Goal: Task Accomplishment & Management: Manage account settings

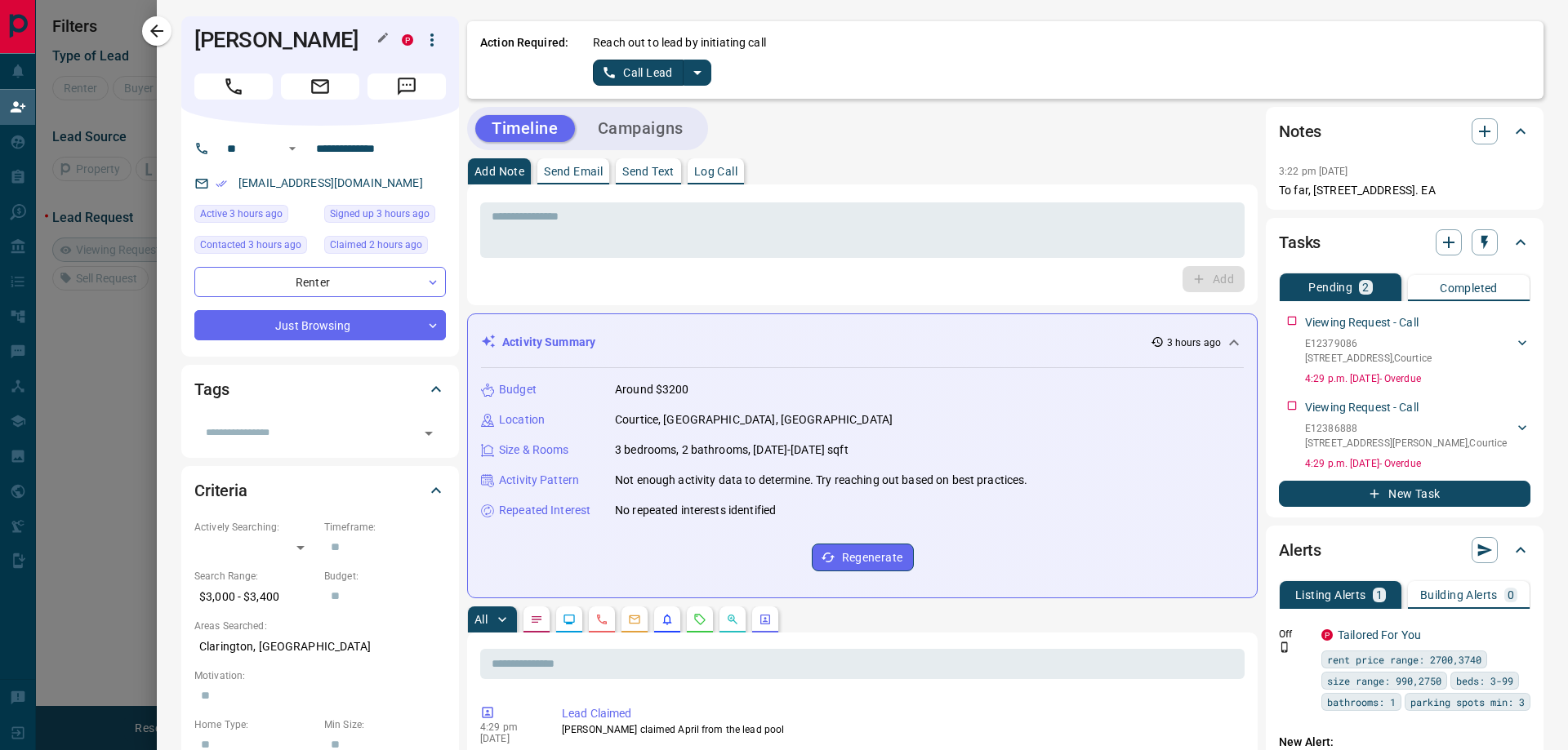
drag, startPoint x: 197, startPoint y: 40, endPoint x: 360, endPoint y: 44, distance: 163.0
click at [361, 44] on h1 "[PERSON_NAME]" at bounding box center [286, 39] width 183 height 26
copy h1 "[PERSON_NAME]"
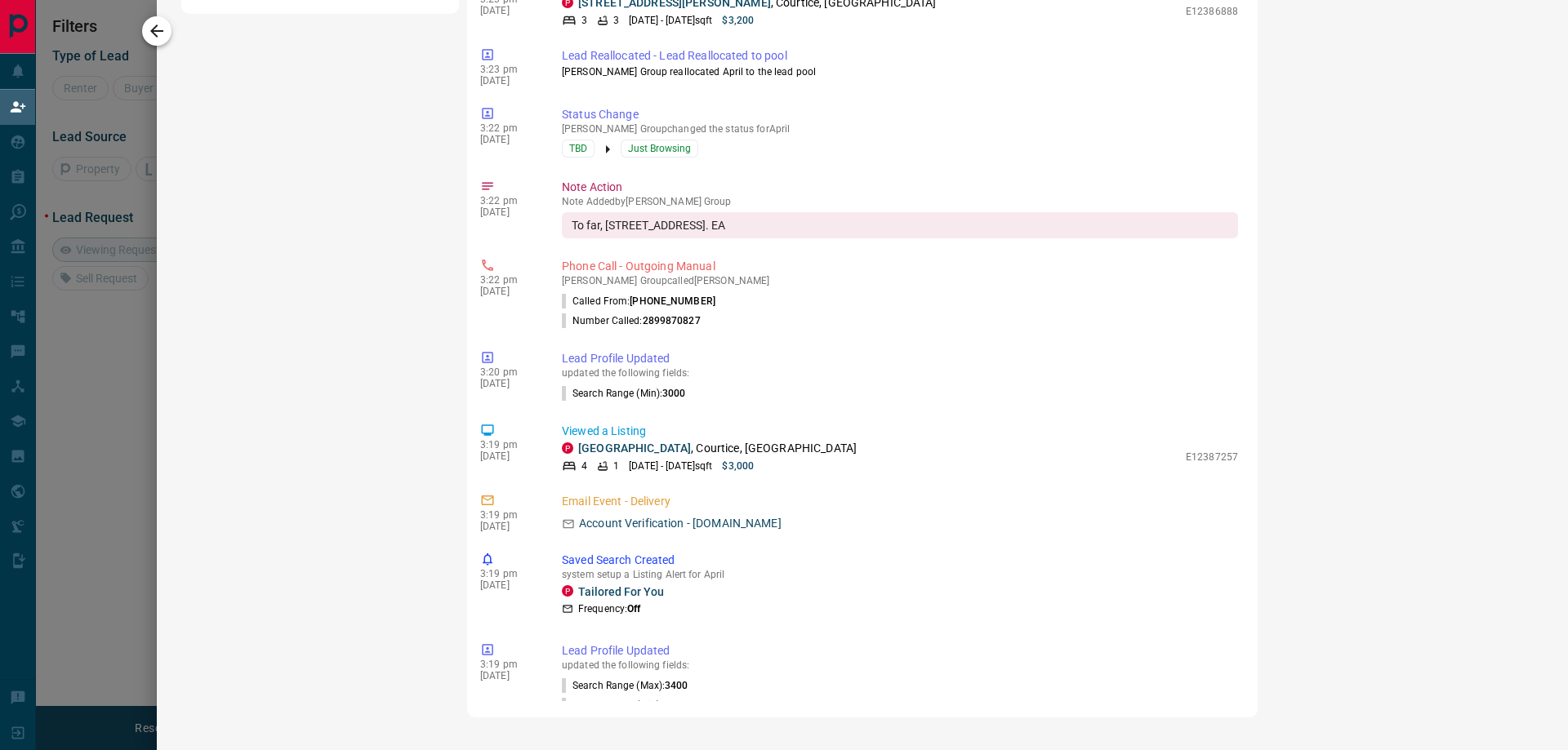
click at [159, 36] on icon "button" at bounding box center [157, 31] width 19 height 19
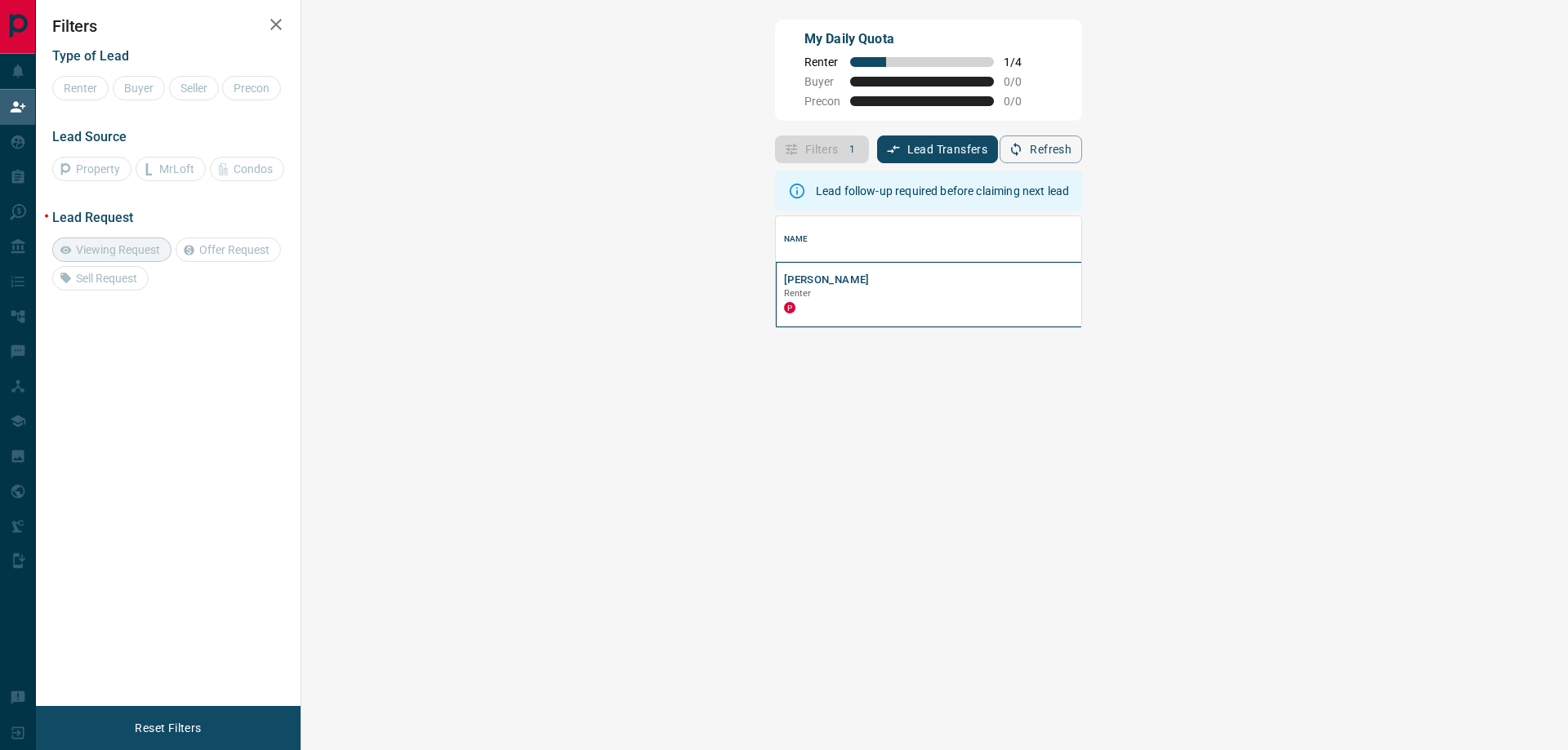
click at [784, 288] on p "Renter" at bounding box center [1065, 294] width 562 height 13
click at [784, 273] on button "[PERSON_NAME]" at bounding box center [826, 280] width 86 height 15
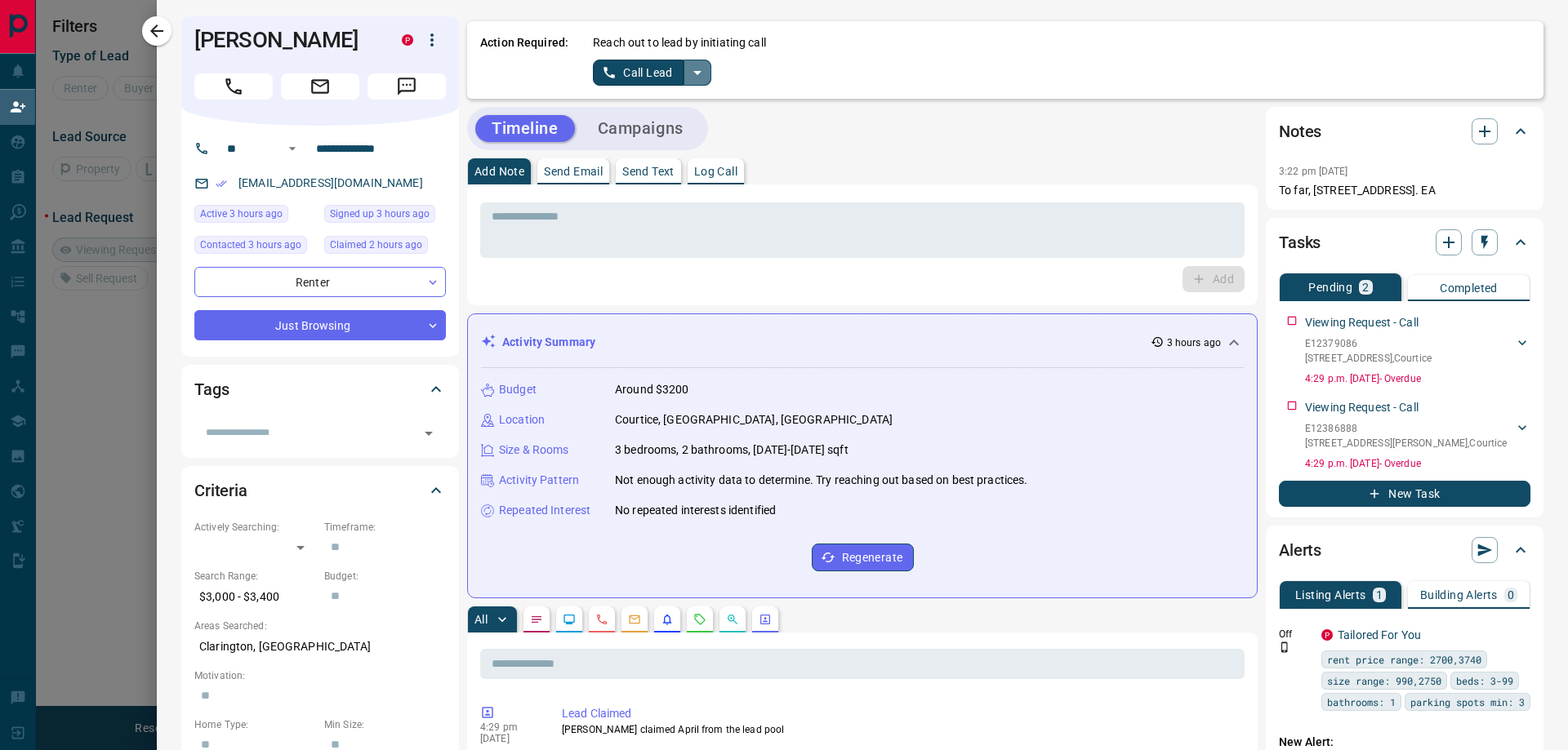
click at [701, 75] on icon "split button" at bounding box center [697, 72] width 19 height 19
click at [654, 127] on li "Log Manual Call" at bounding box center [652, 128] width 100 height 24
click at [716, 165] on p "Log Call" at bounding box center [715, 171] width 43 height 12
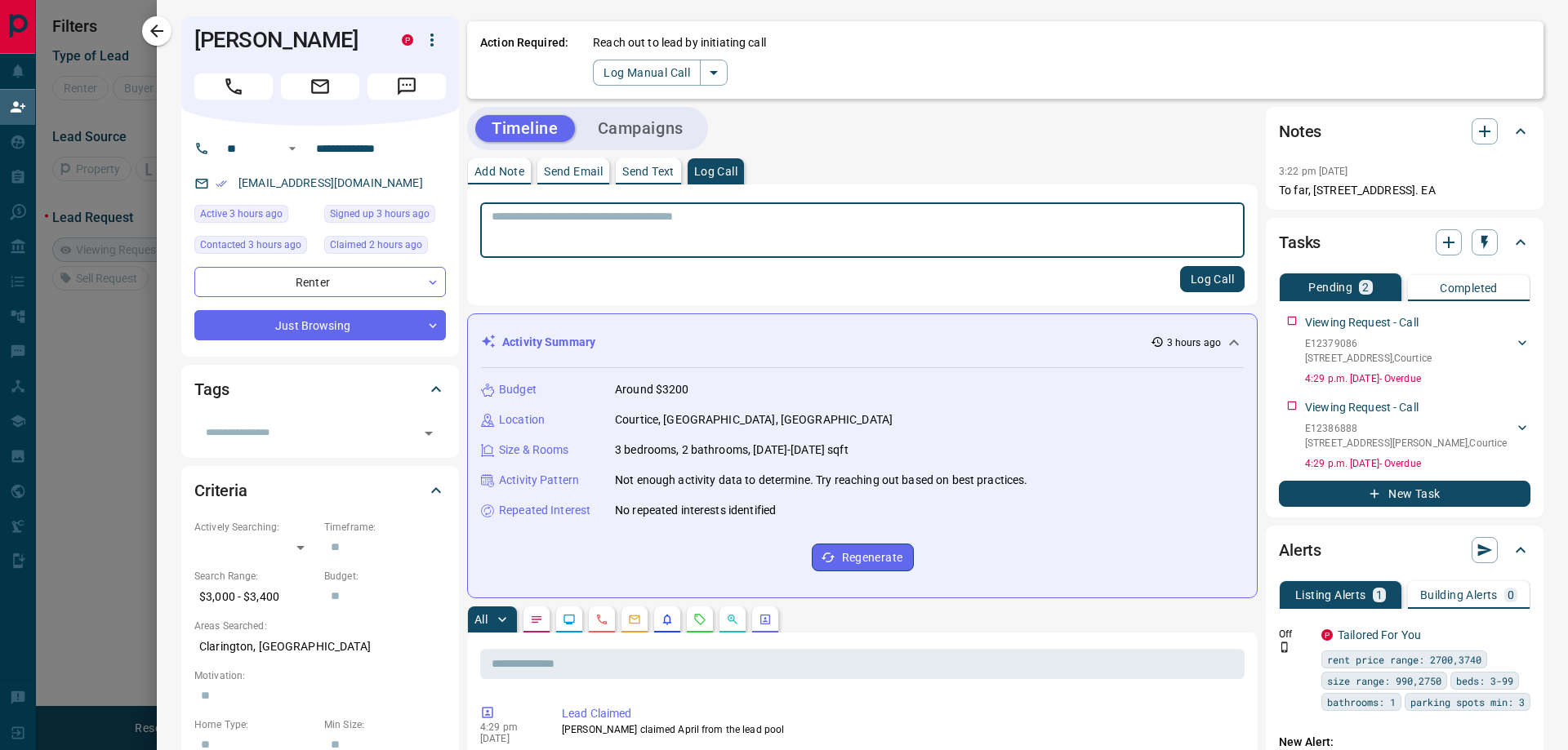
click at [602, 215] on textarea at bounding box center [862, 230] width 742 height 41
click at [527, 227] on textarea "**********" at bounding box center [856, 230] width 729 height 41
type textarea "**********"
click at [1206, 272] on button "Log Call" at bounding box center [1212, 279] width 64 height 26
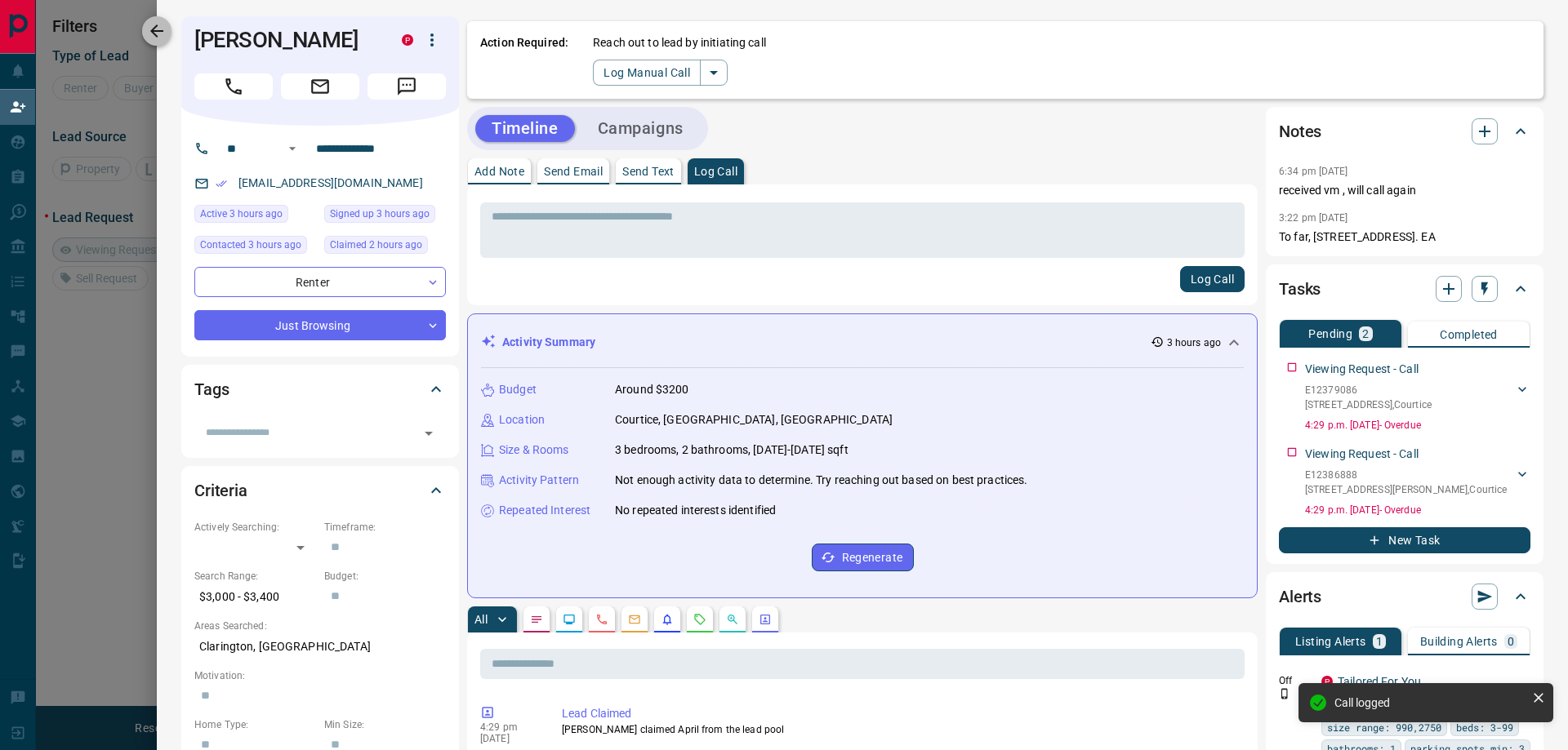
click at [170, 38] on button "button" at bounding box center [157, 31] width 30 height 30
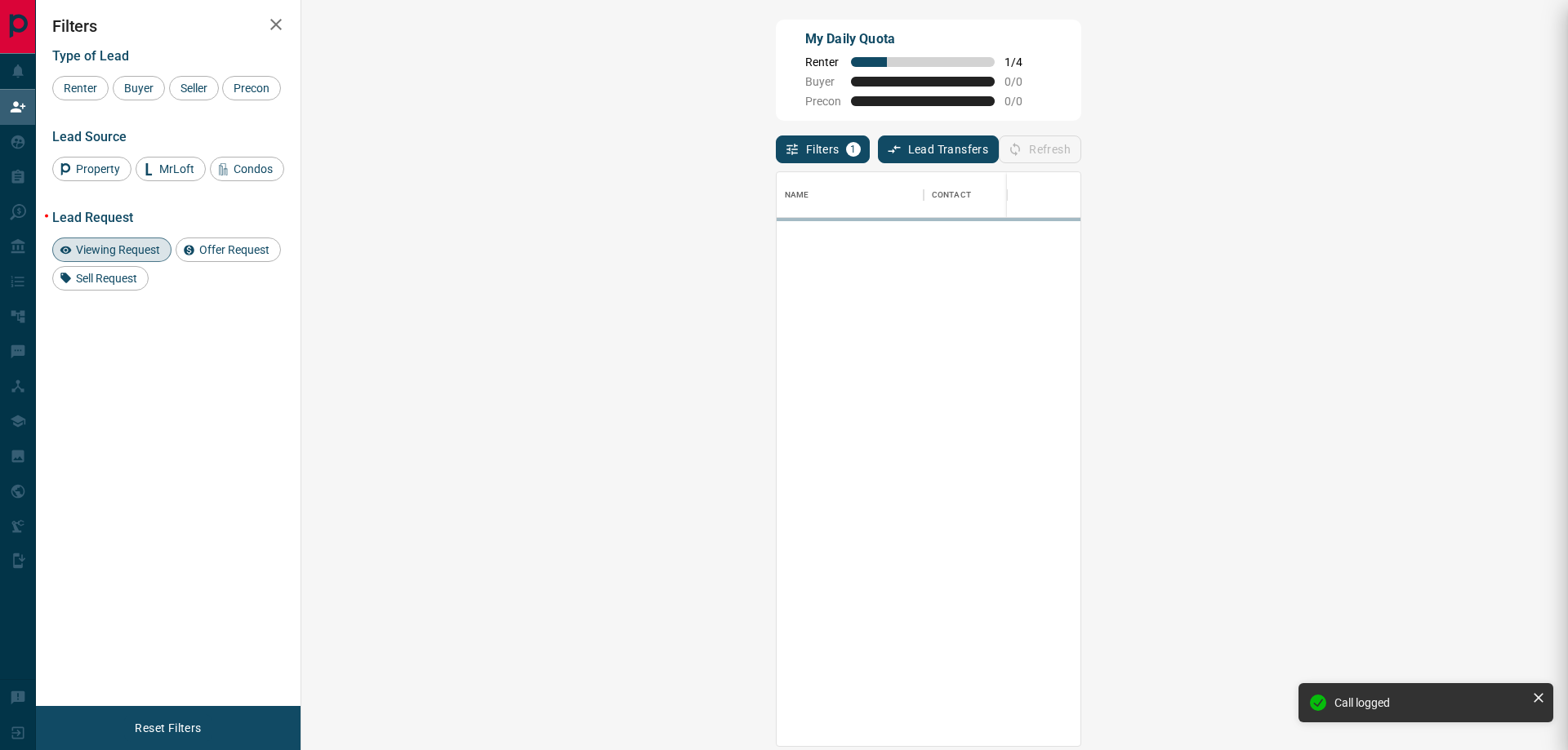
scroll to position [562, 1219]
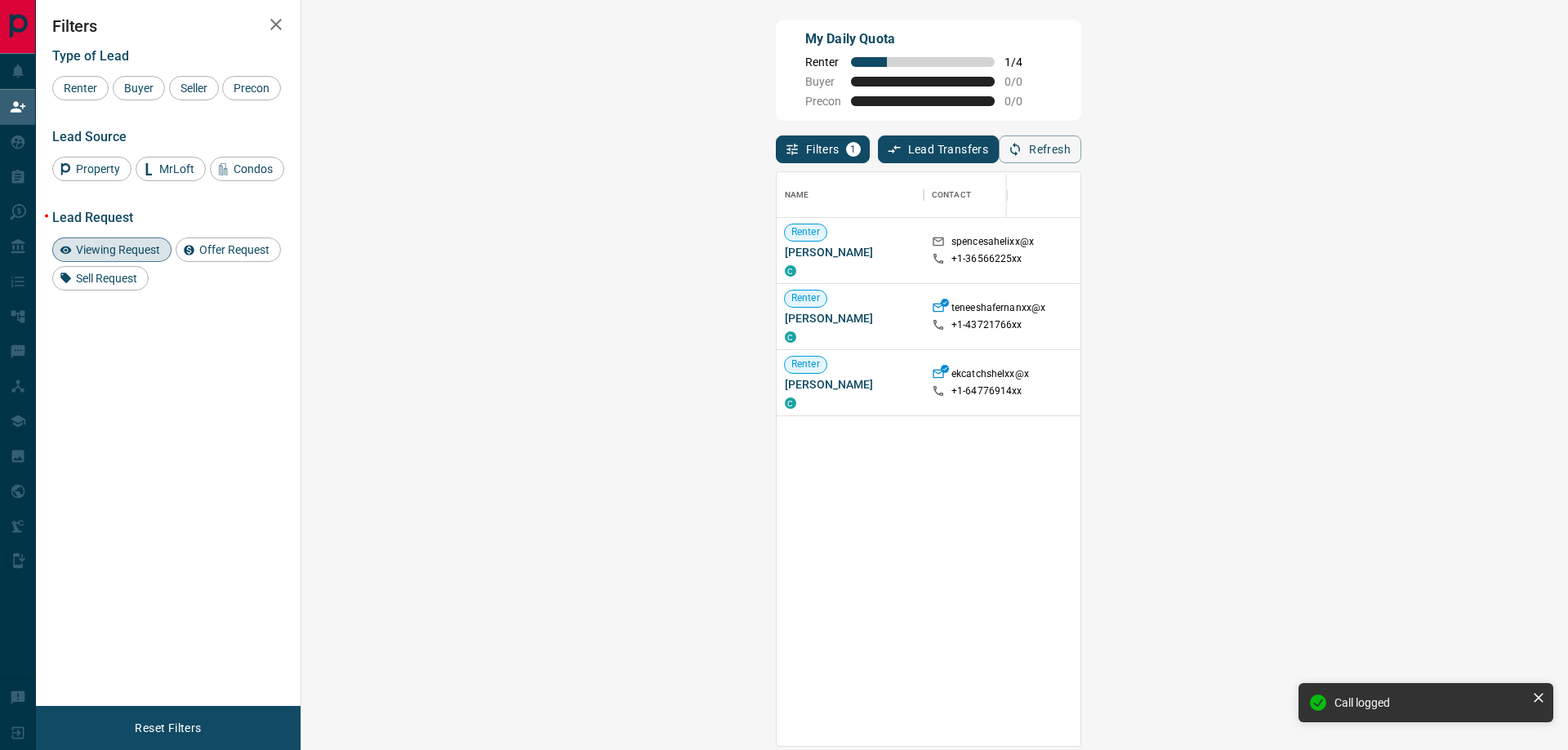
click at [279, 22] on icon "button" at bounding box center [276, 25] width 12 height 12
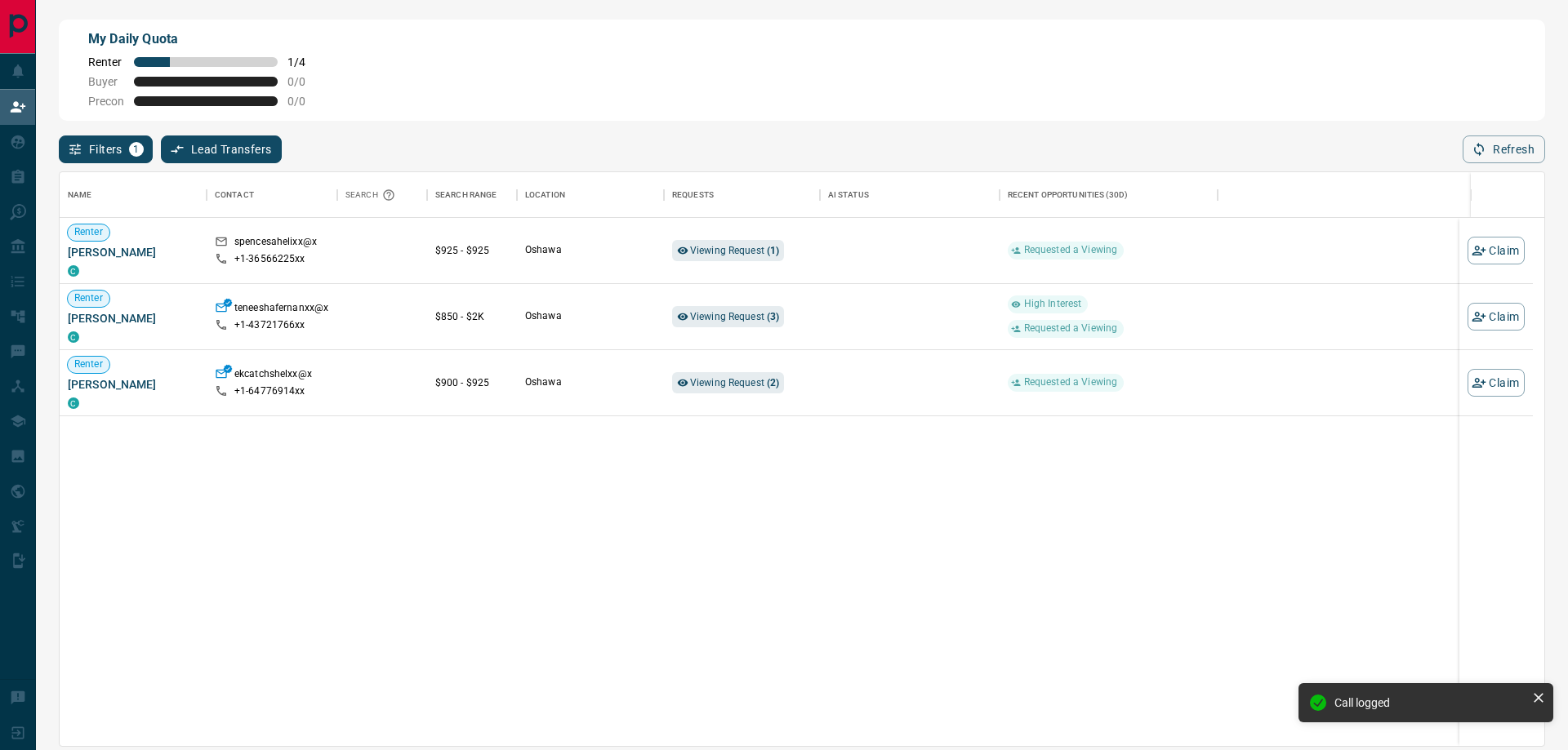
scroll to position [562, 1472]
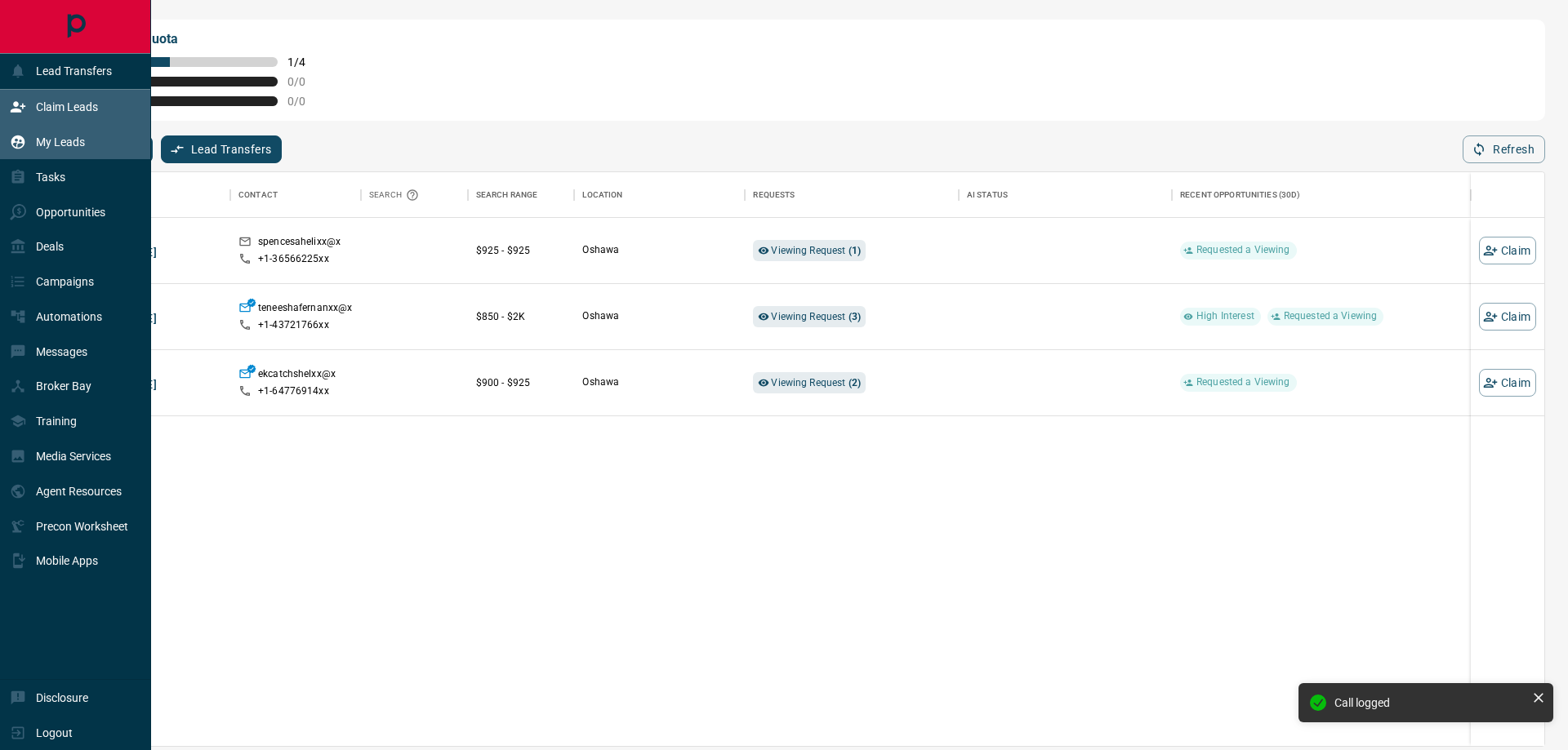
click at [46, 138] on p "My Leads" at bounding box center [60, 142] width 49 height 13
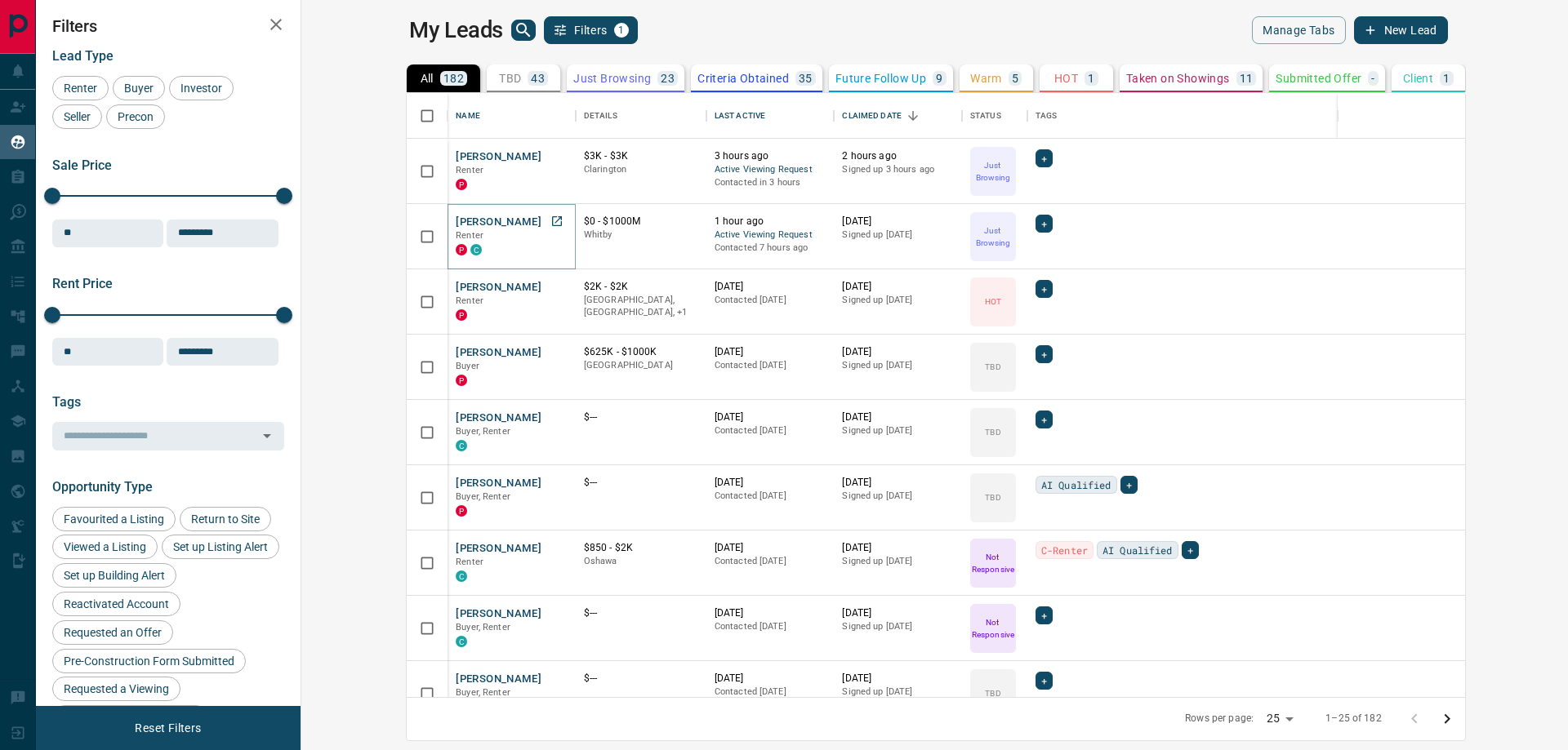
click at [456, 230] on button "[PERSON_NAME]" at bounding box center [498, 222] width 86 height 15
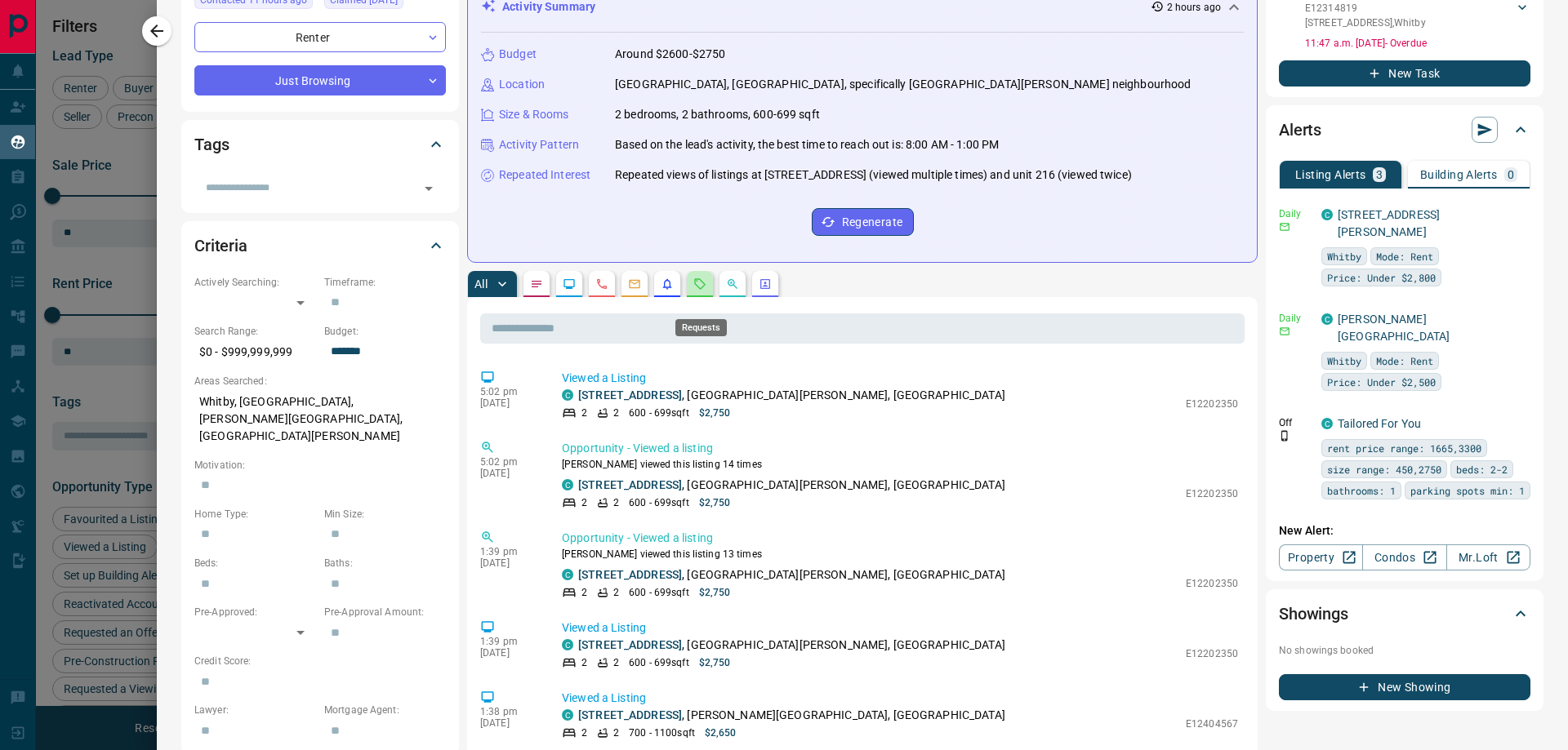
click at [701, 288] on icon "Requests" at bounding box center [699, 283] width 11 height 11
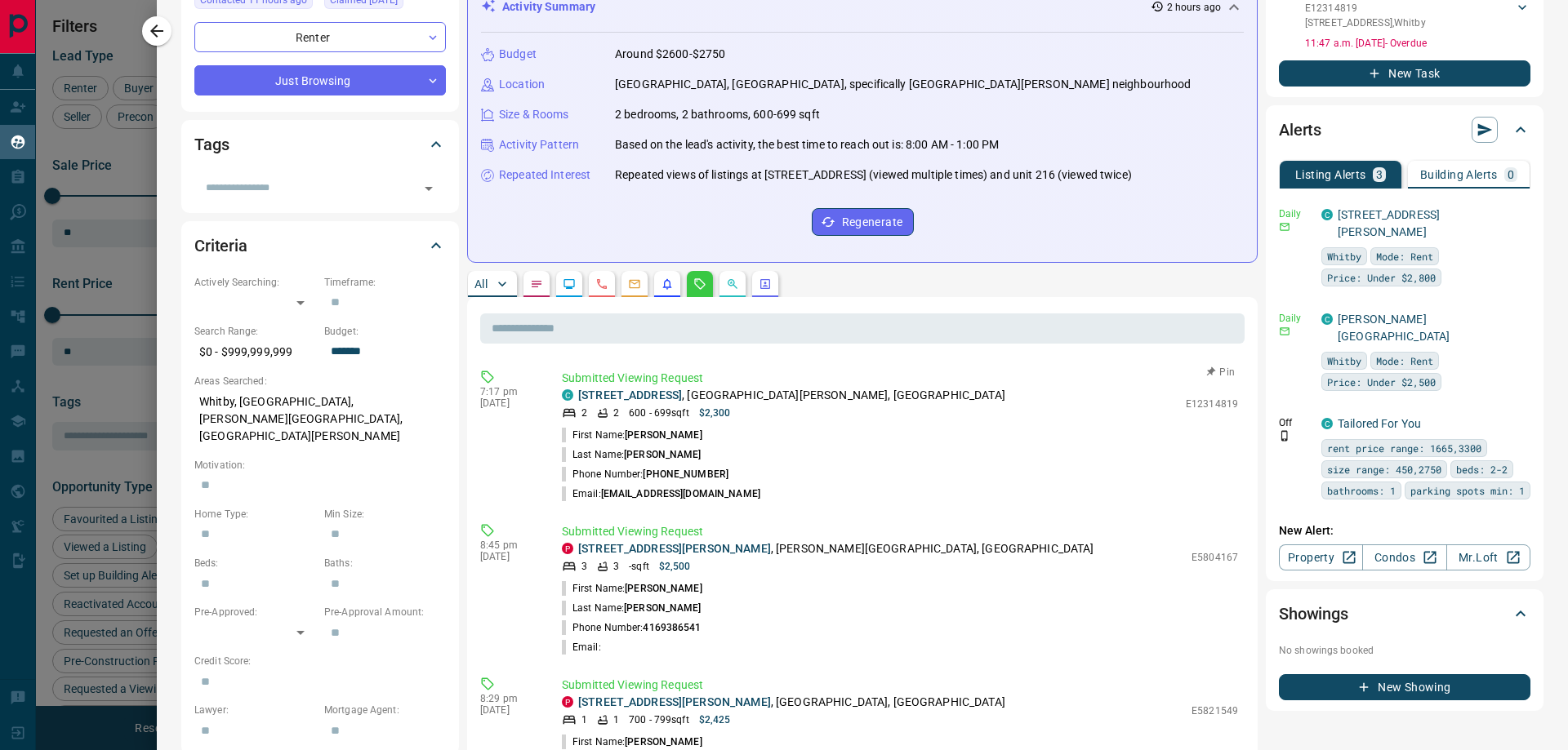
click at [575, 404] on div "C [STREET_ADDRESS][PERSON_NAME]" at bounding box center [870, 395] width 616 height 17
drag, startPoint x: 711, startPoint y: 412, endPoint x: 609, endPoint y: 419, distance: 102.2
click at [609, 404] on p "[STREET_ADDRESS][PERSON_NAME]" at bounding box center [792, 395] width 427 height 17
copy link "[STREET_ADDRESS]"
click at [545, 405] on div "7:17 pm [DATE] Submitted Viewing Request C [STREET_ADDRESS][PERSON_NAME] 2 2 60…" at bounding box center [862, 436] width 764 height 143
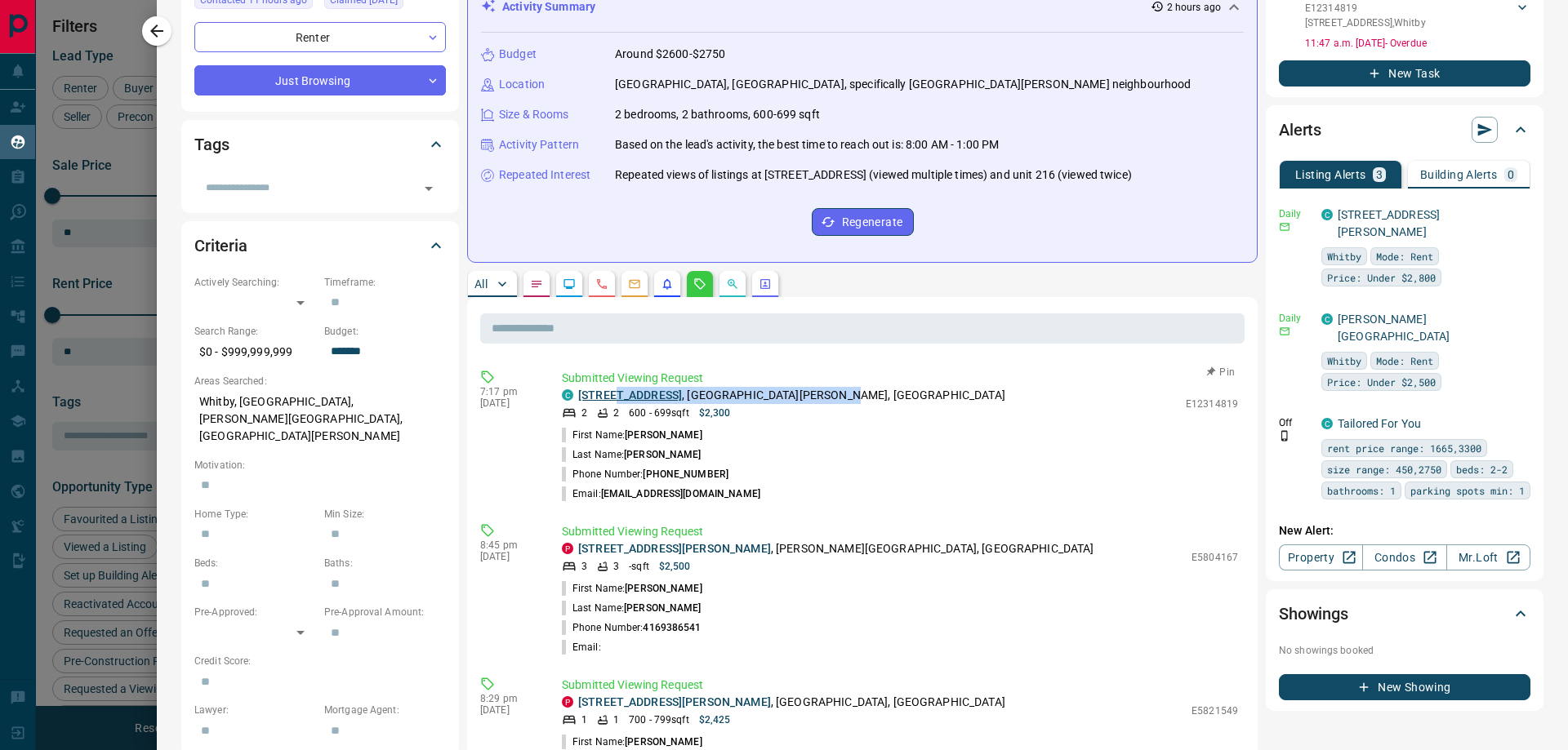
drag, startPoint x: 873, startPoint y: 411, endPoint x: 607, endPoint y: 412, distance: 266.0
click at [607, 404] on div "C [STREET_ADDRESS][PERSON_NAME]" at bounding box center [870, 395] width 616 height 17
copy p "[STREET_ADDRESS][PERSON_NAME]"
drag, startPoint x: 1175, startPoint y: 426, endPoint x: 1227, endPoint y: 424, distance: 52.0
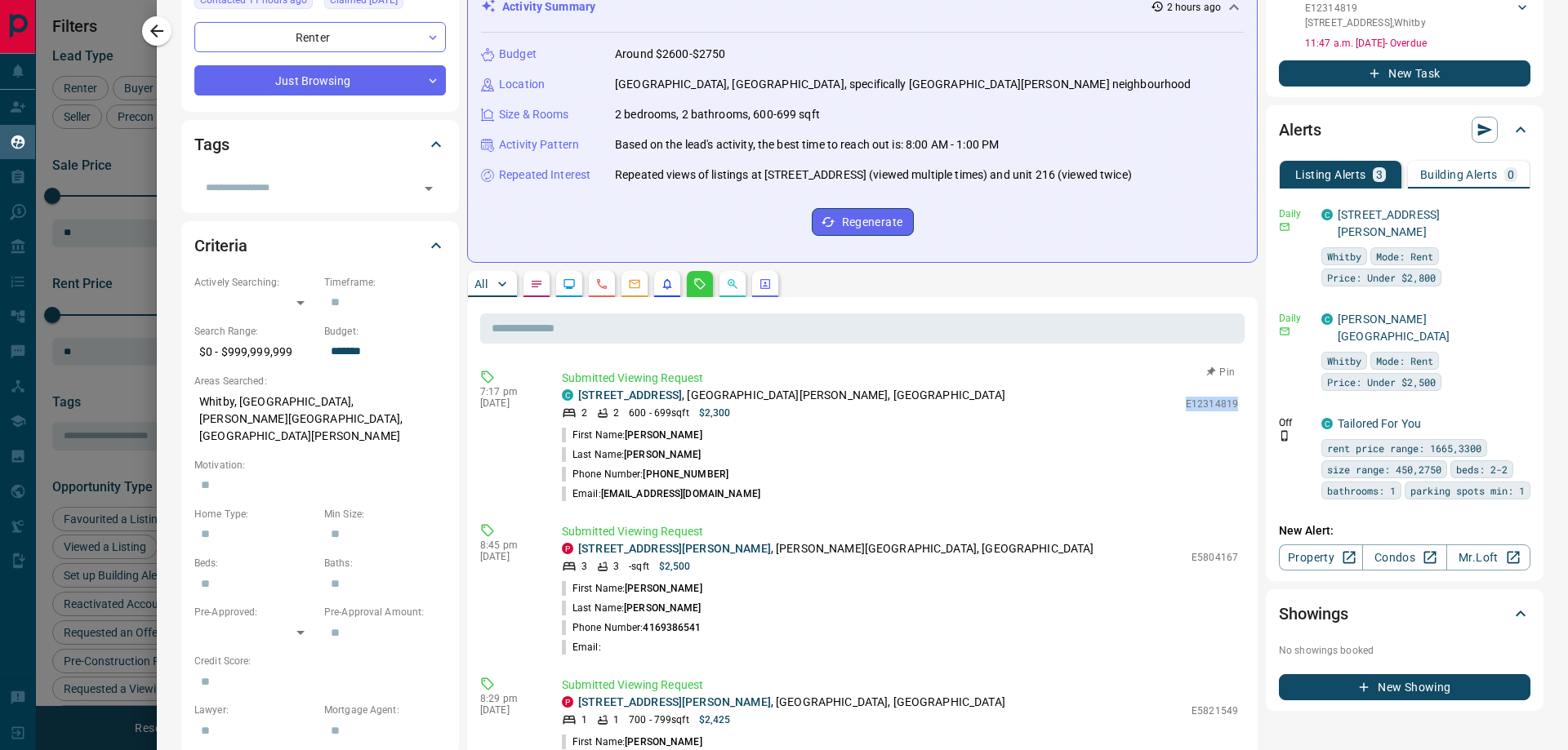
click at [1227, 424] on div "Submitted Viewing Request C [STREET_ADDRESS][PERSON_NAME] 2 2 600 - 699 sqft $2…" at bounding box center [903, 437] width 683 height 134
copy p "E12314819"
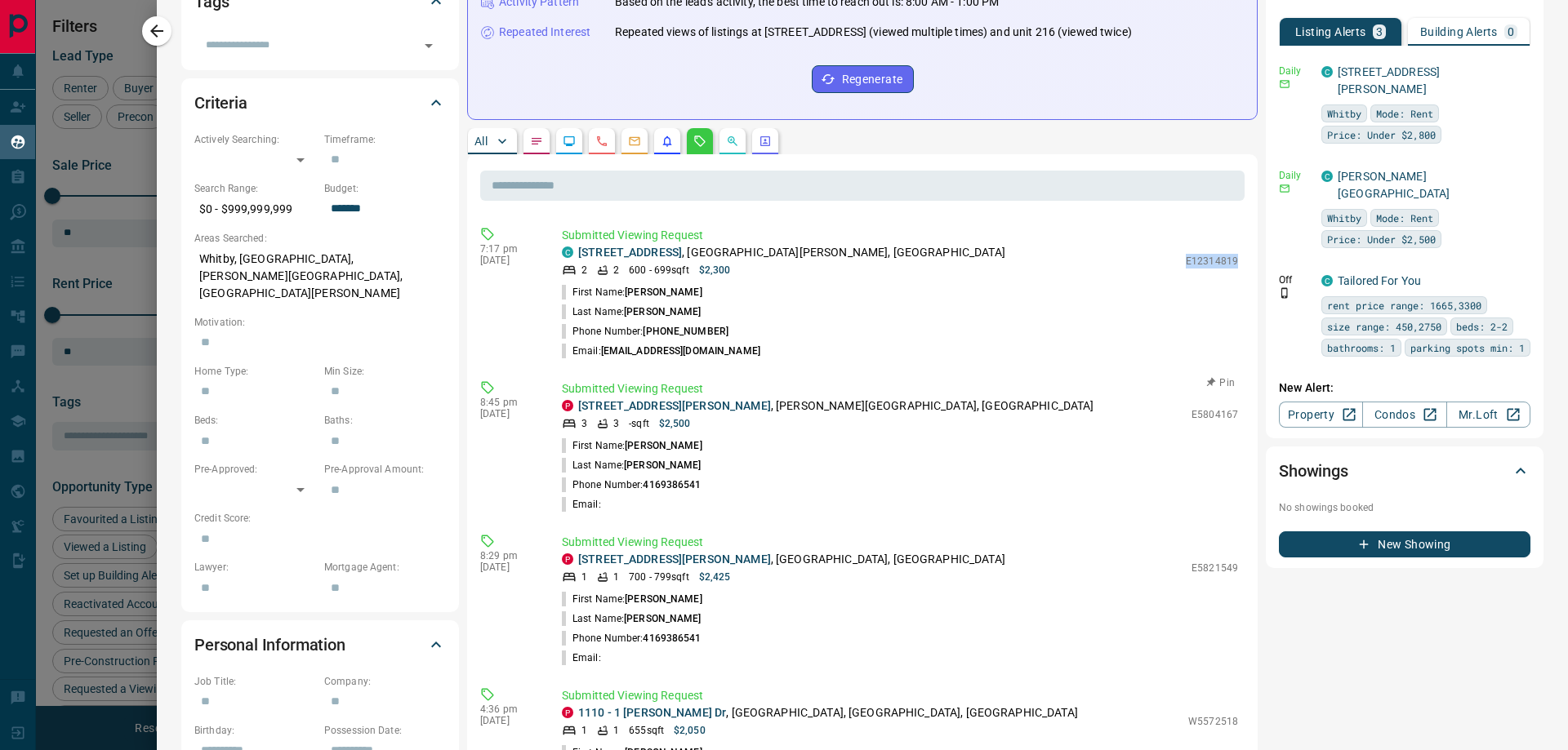
scroll to position [408, 0]
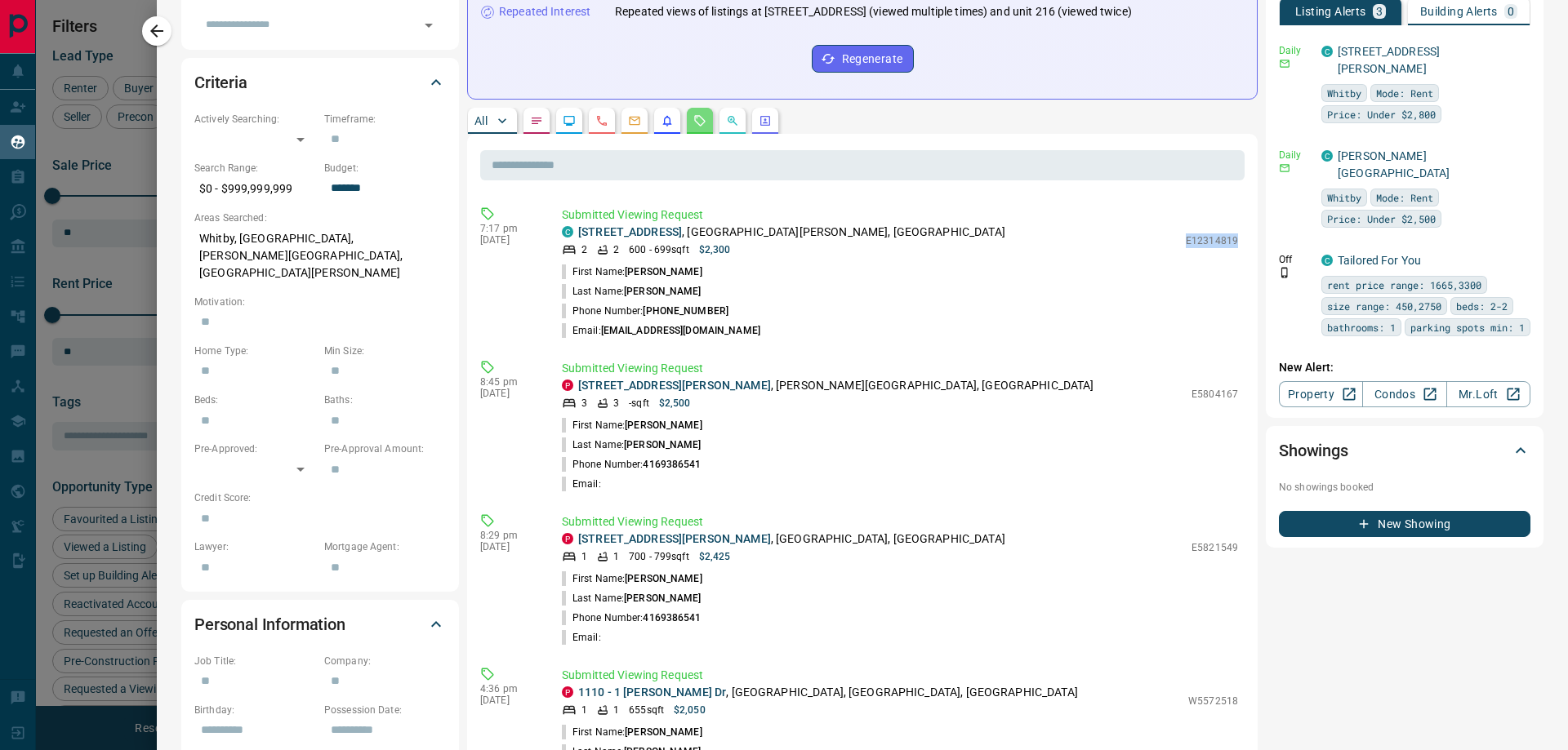
click at [708, 134] on button "button" at bounding box center [699, 120] width 26 height 26
click at [546, 134] on button "button" at bounding box center [536, 120] width 26 height 26
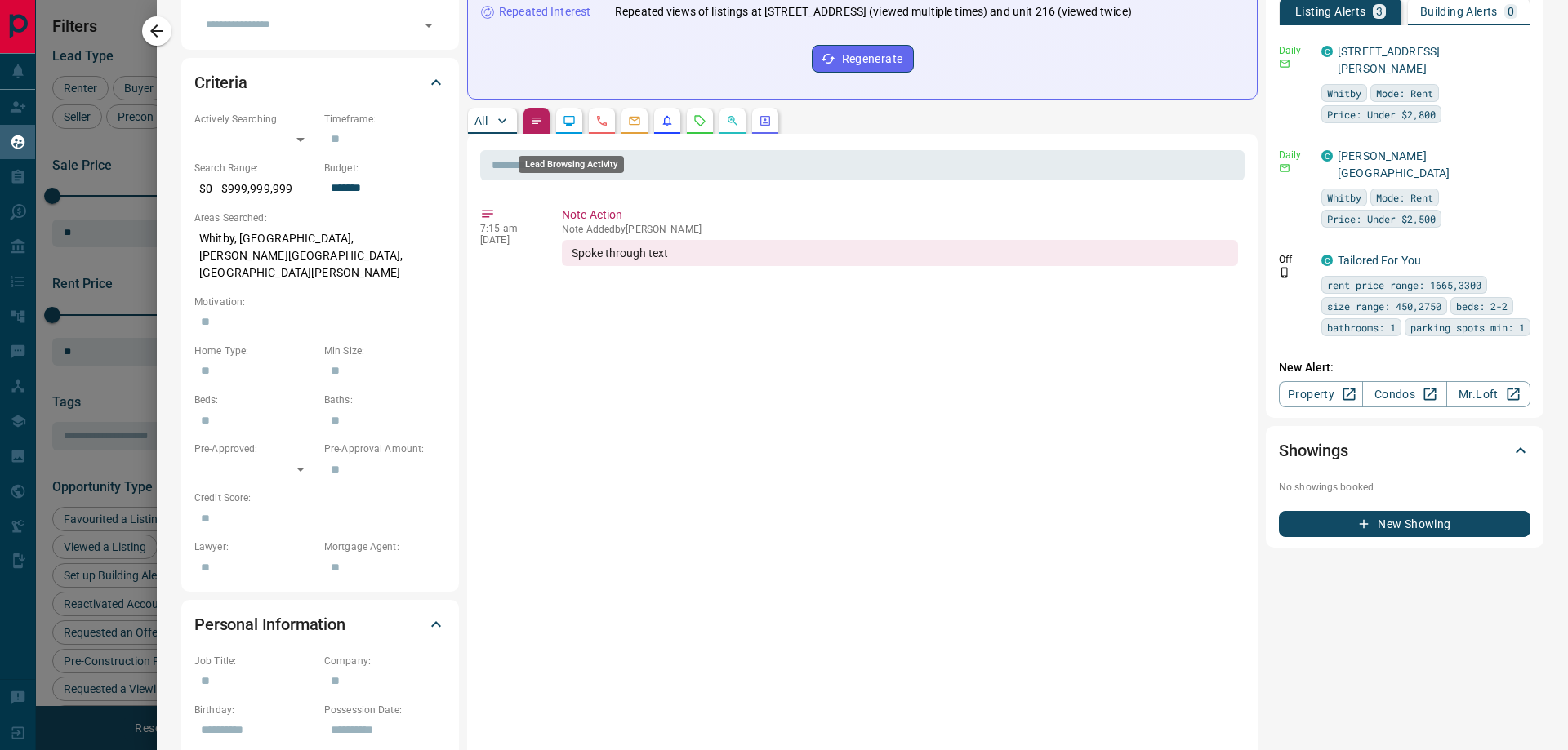
click at [566, 127] on icon "Lead Browsing Activity" at bounding box center [569, 121] width 13 height 13
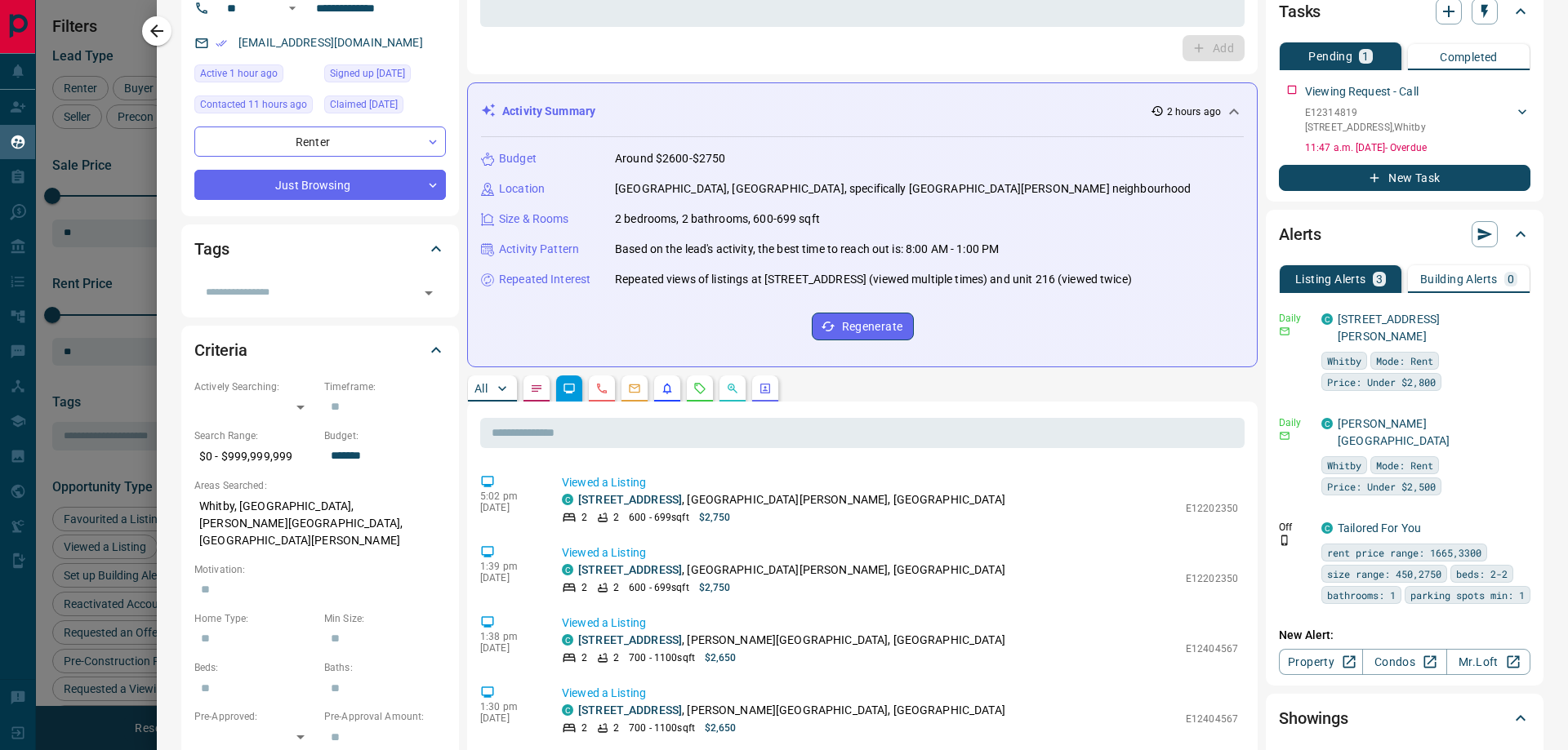
scroll to position [0, 0]
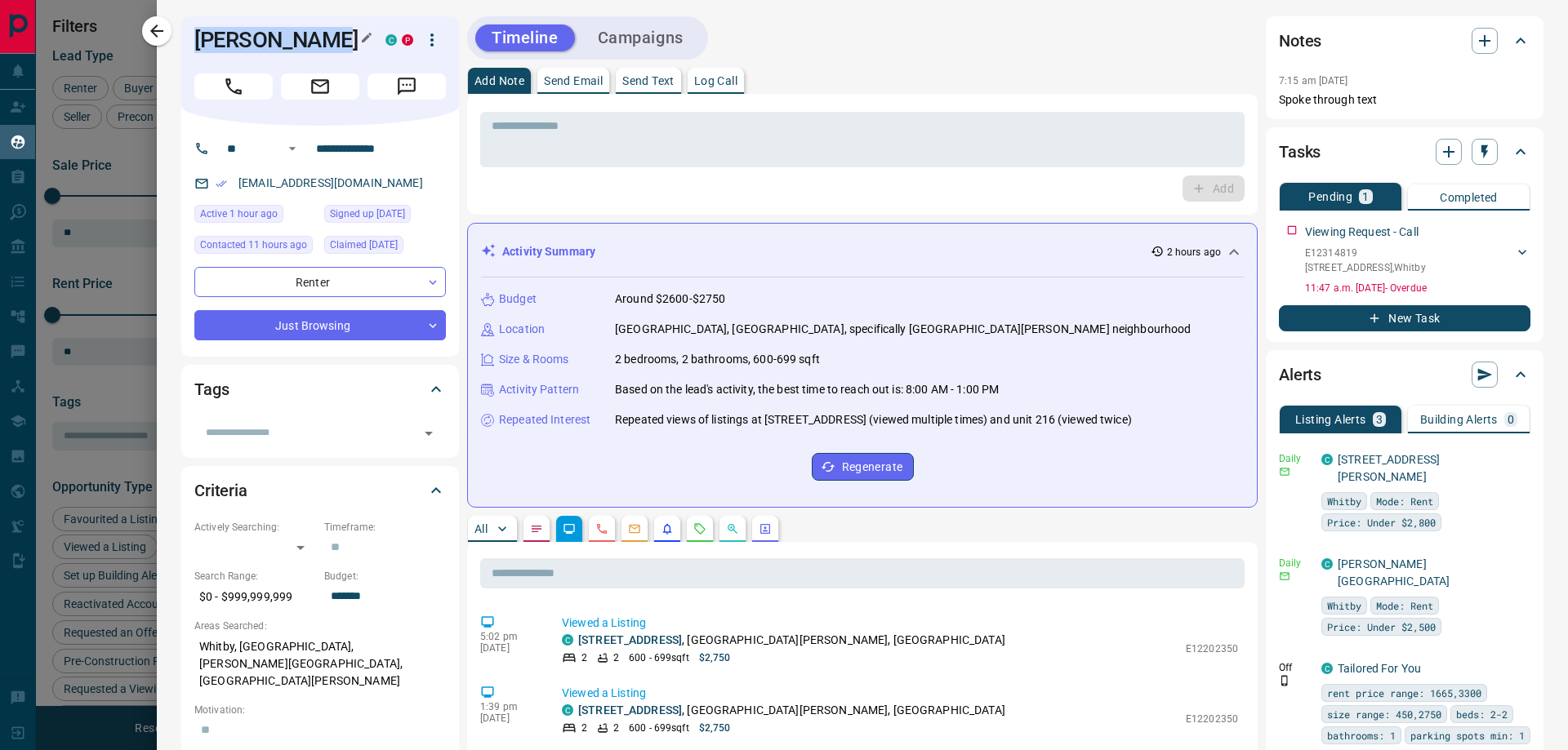
drag, startPoint x: 202, startPoint y: 40, endPoint x: 337, endPoint y: 50, distance: 135.4
click at [337, 50] on h1 "[PERSON_NAME]" at bounding box center [277, 39] width 166 height 26
copy h1 "[PERSON_NAME]"
click at [164, 37] on icon "button" at bounding box center [157, 31] width 19 height 19
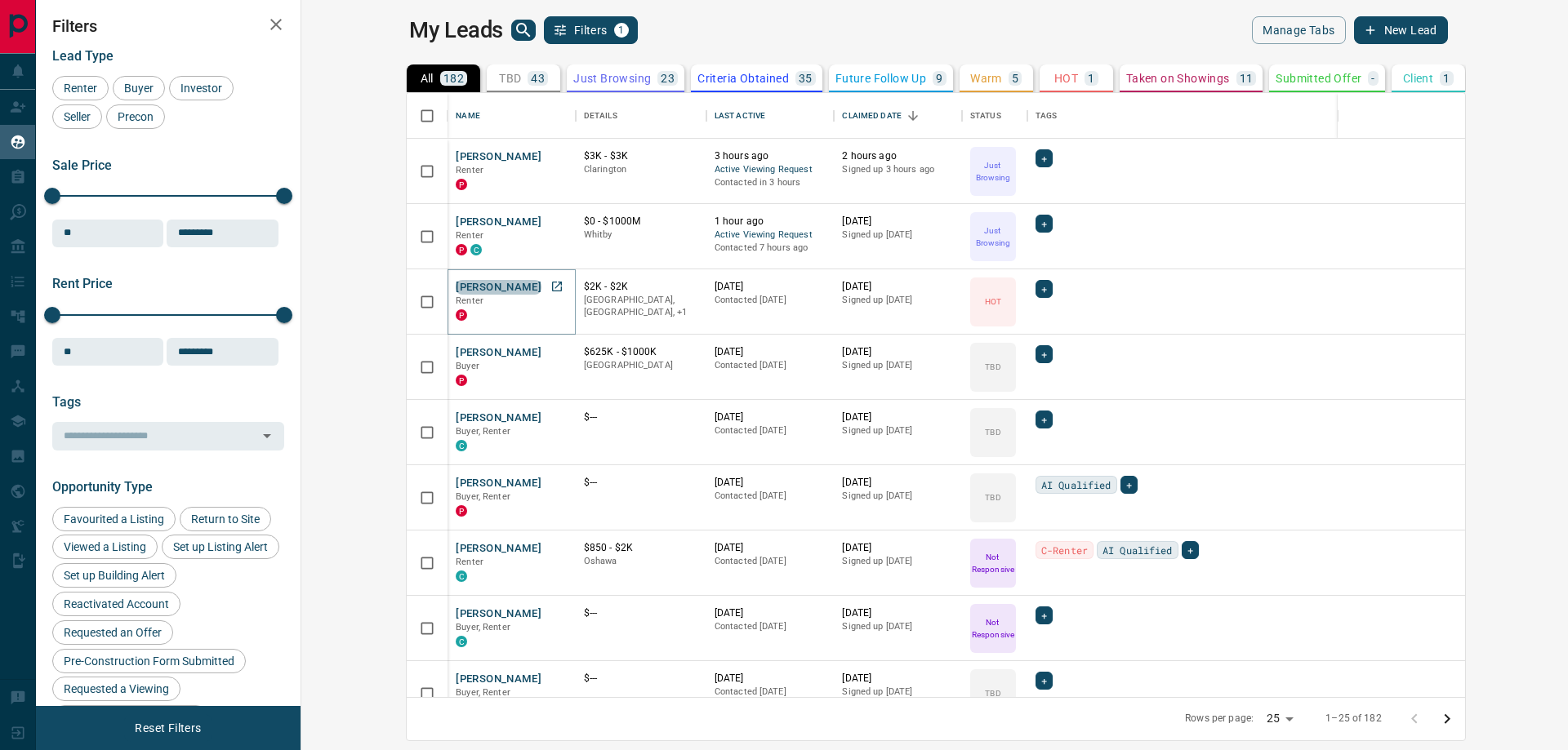
click at [456, 288] on button "[PERSON_NAME]" at bounding box center [498, 288] width 86 height 15
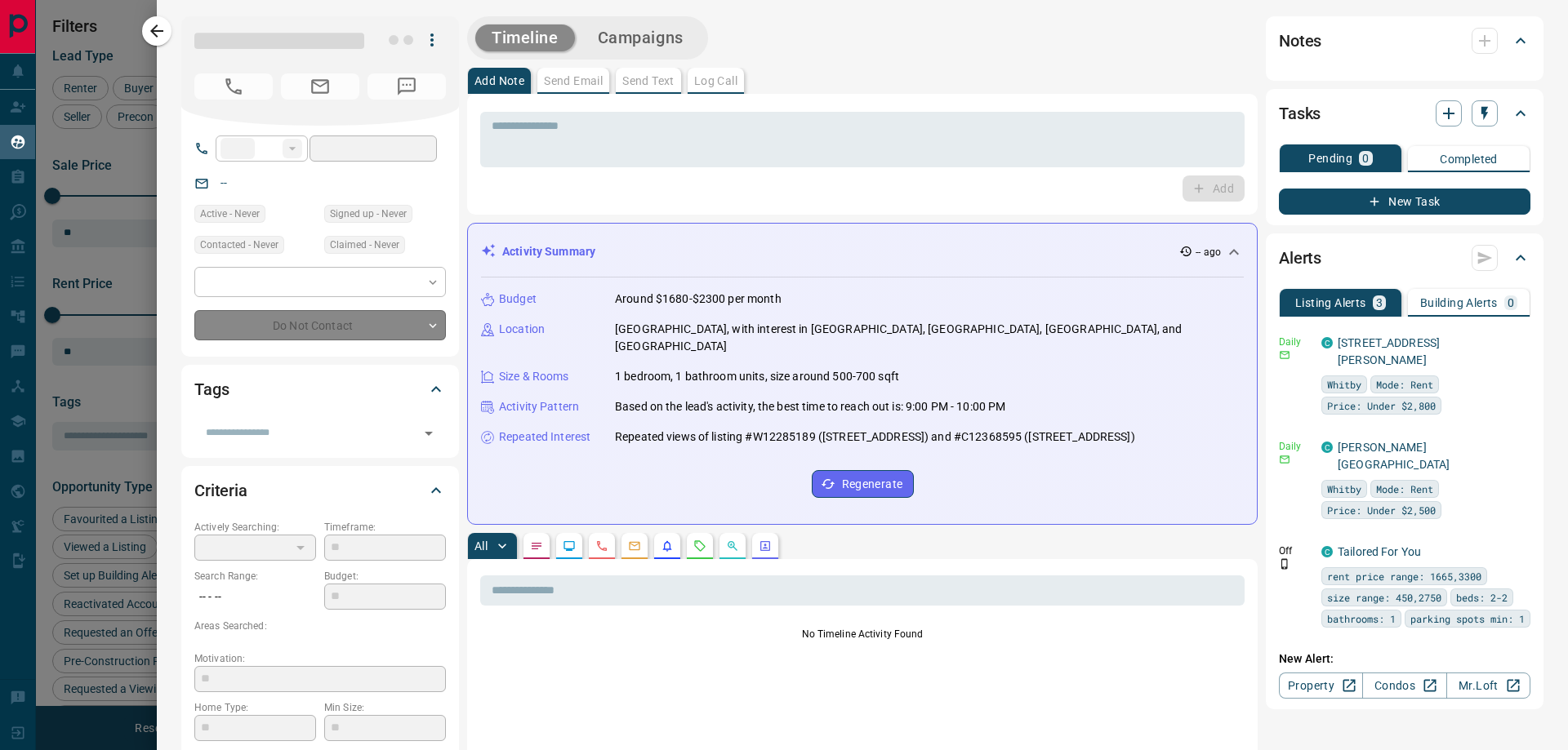
type input "**"
type input "**********"
type input "*"
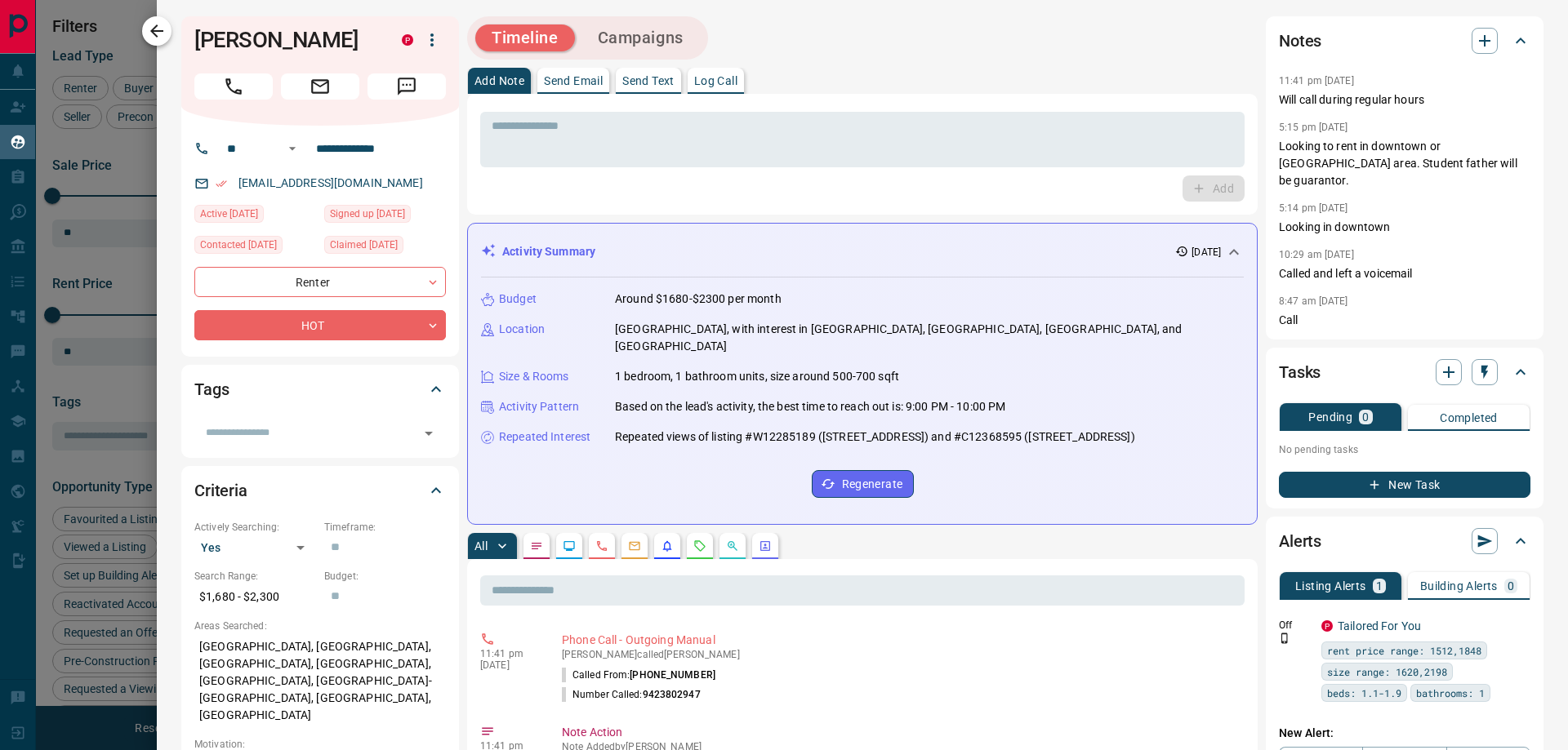
click at [160, 40] on icon "button" at bounding box center [157, 31] width 19 height 19
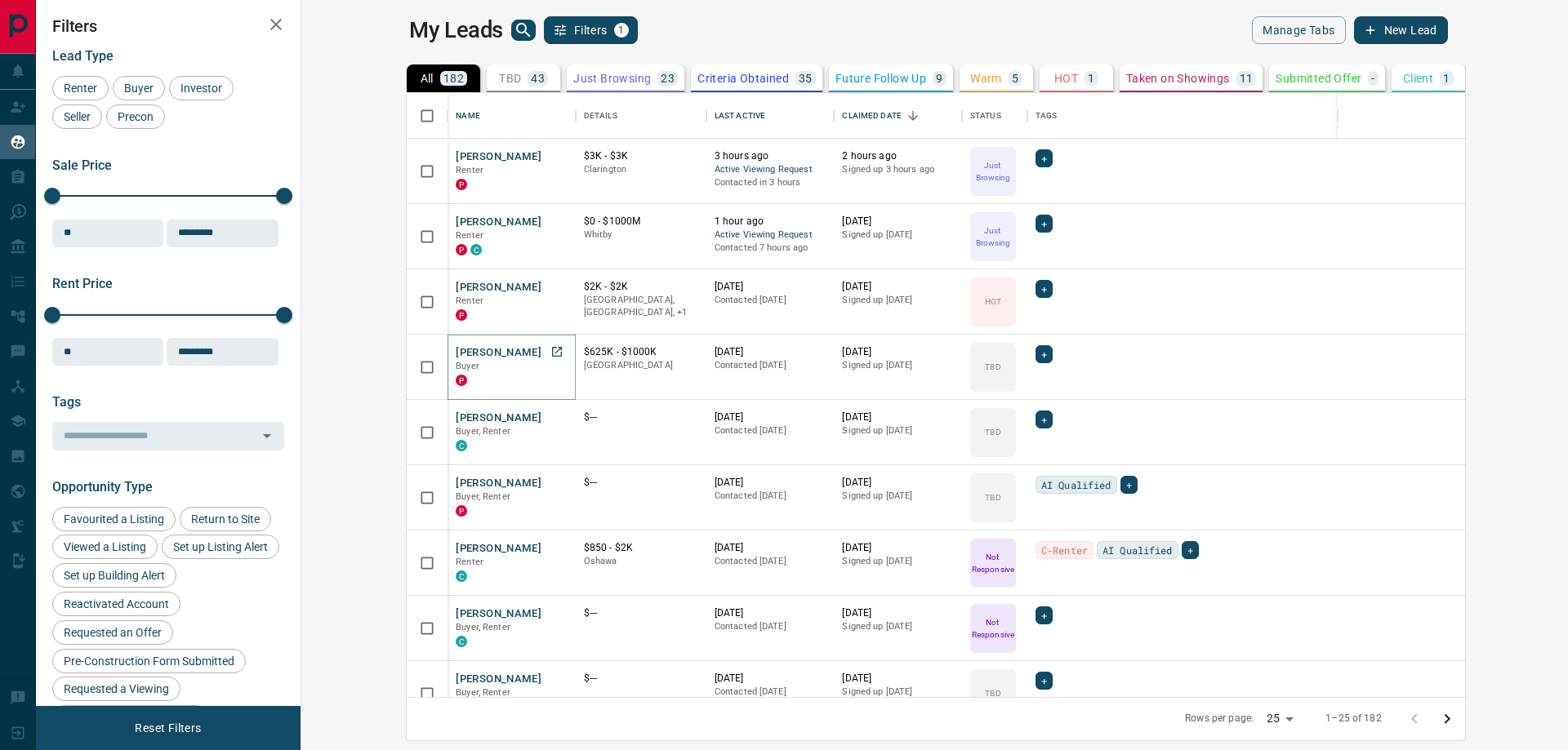
click at [456, 360] on button "[PERSON_NAME]" at bounding box center [498, 353] width 86 height 15
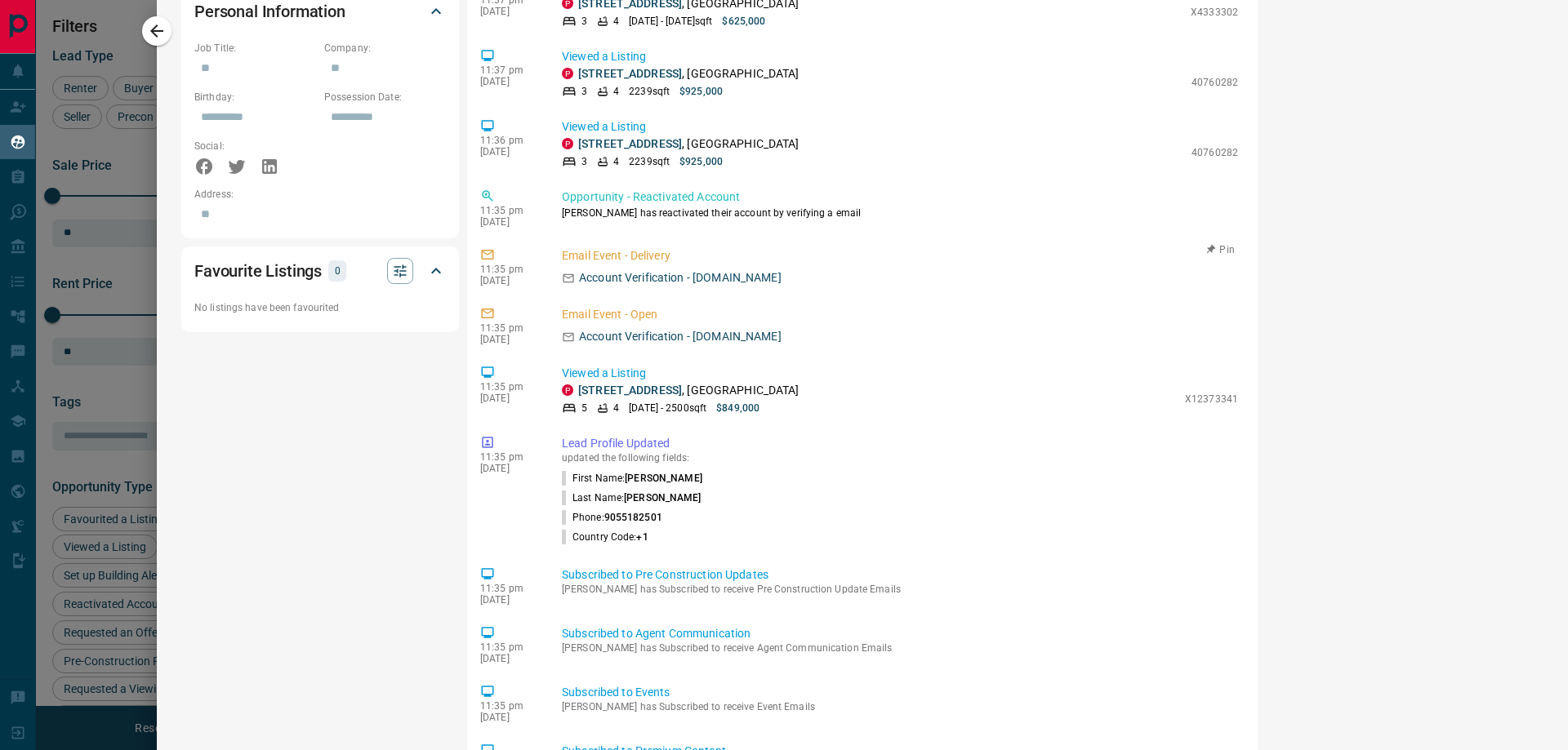
scroll to position [1061, 0]
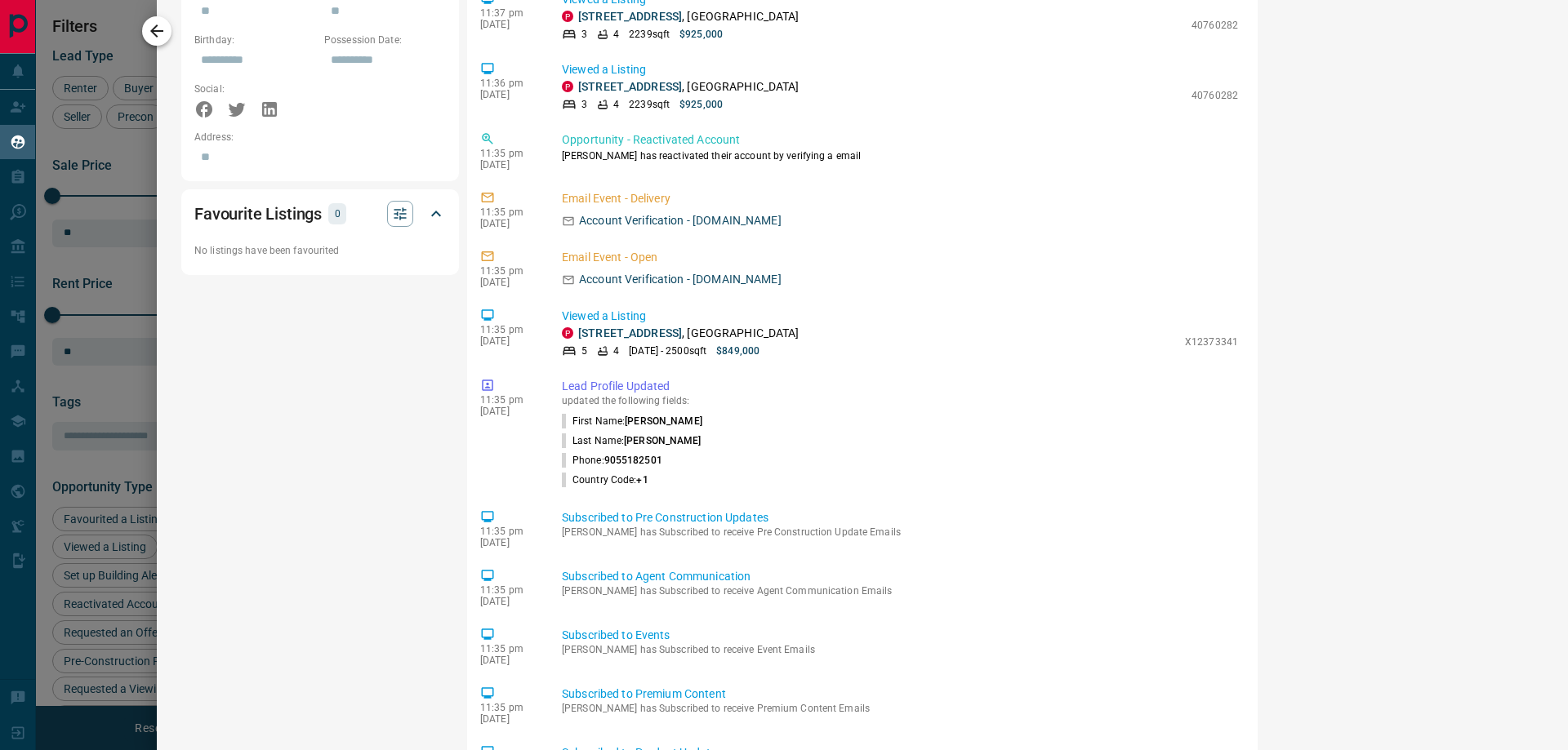
click at [151, 39] on icon "button" at bounding box center [157, 31] width 19 height 19
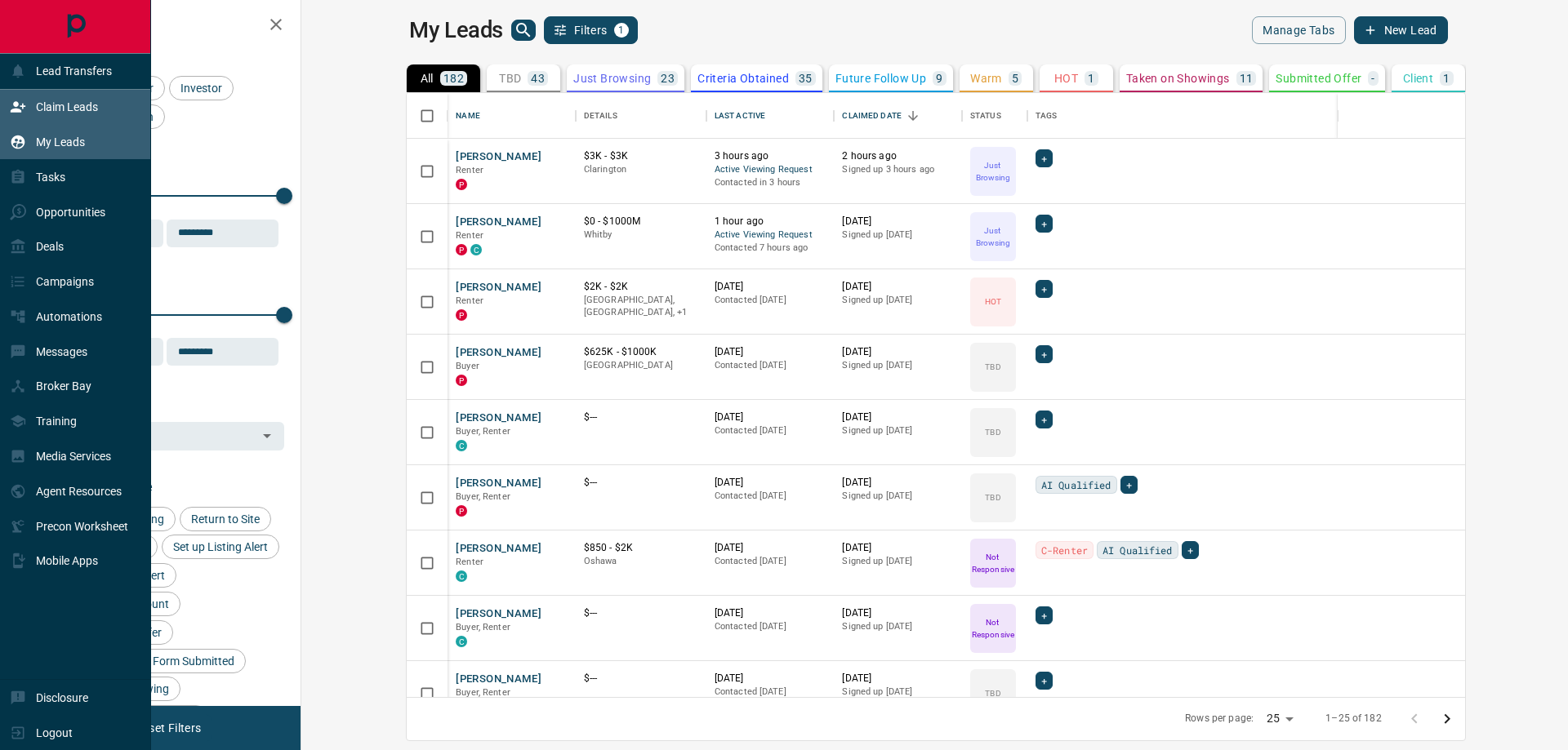
click at [56, 107] on p "Claim Leads" at bounding box center [66, 107] width 63 height 13
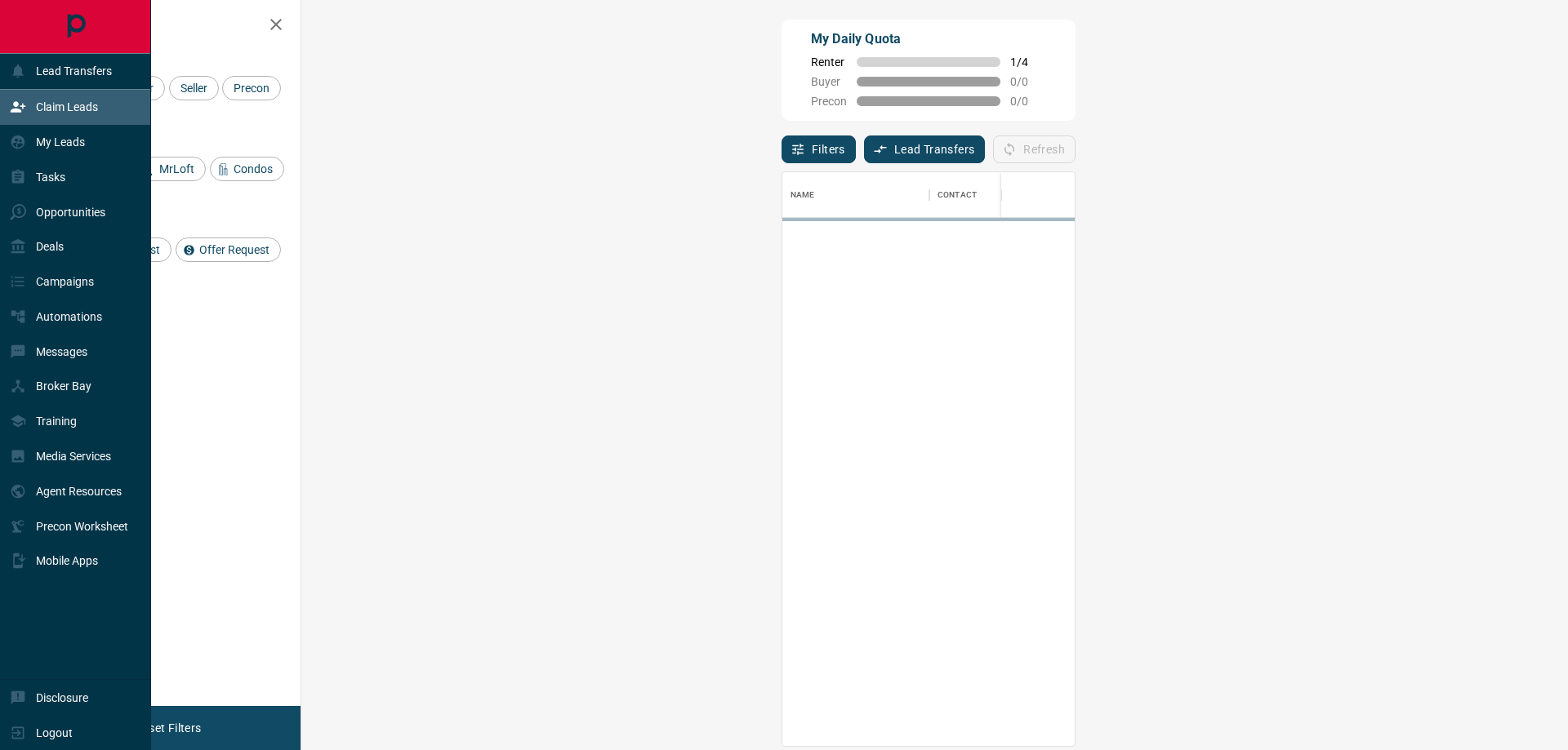
scroll to position [562, 1219]
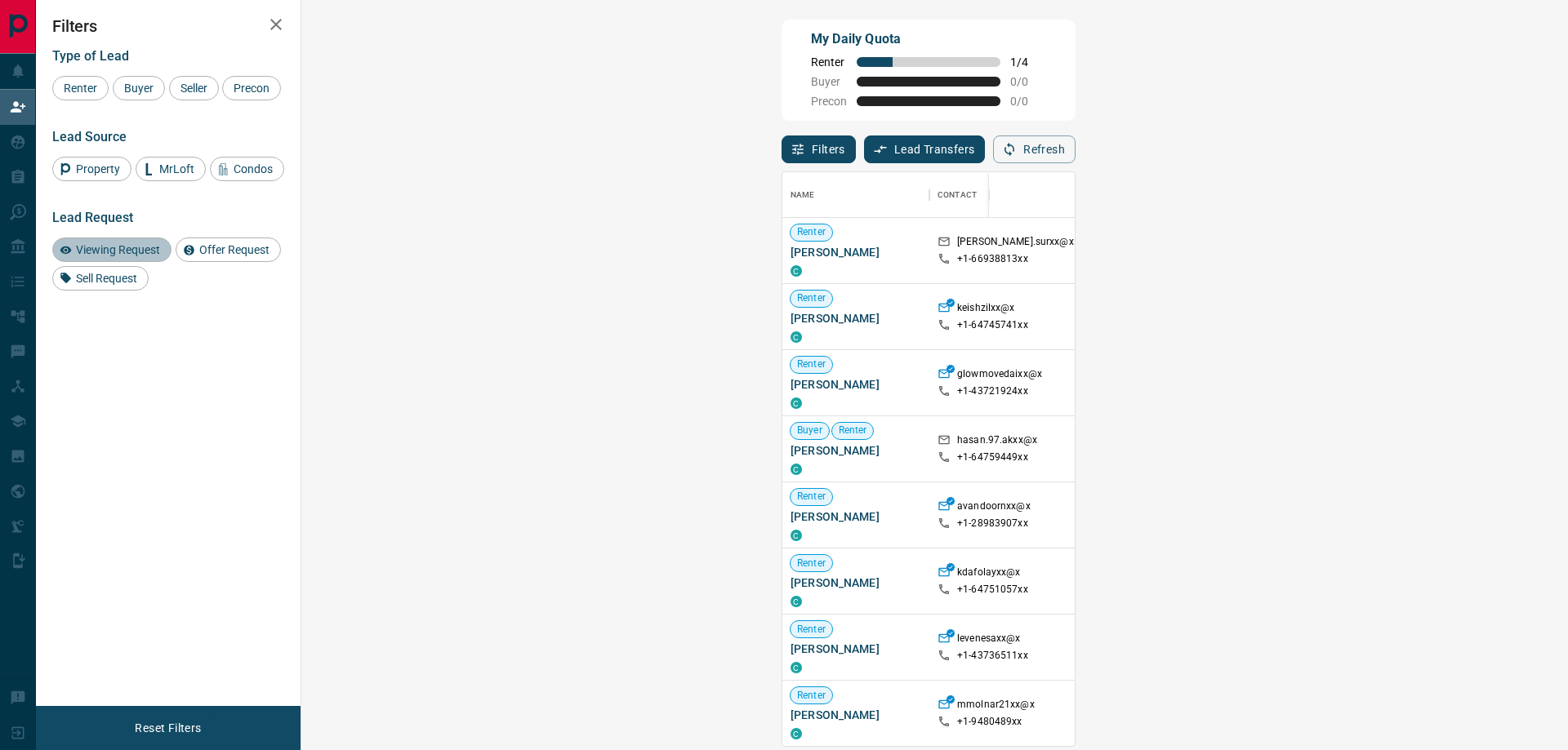
click at [92, 257] on span "Viewing Request" at bounding box center [117, 250] width 95 height 13
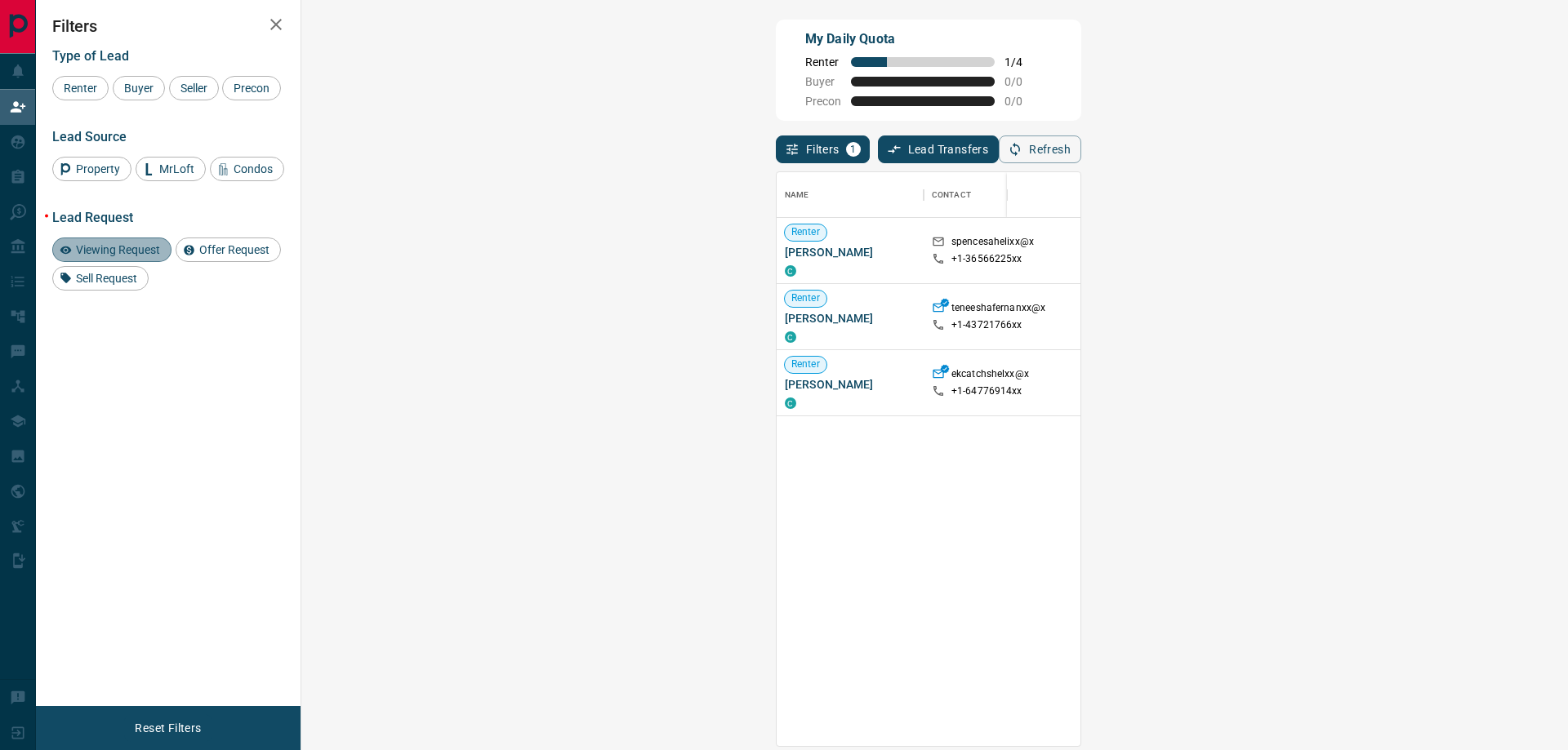
click at [92, 257] on span "Viewing Request" at bounding box center [117, 250] width 95 height 13
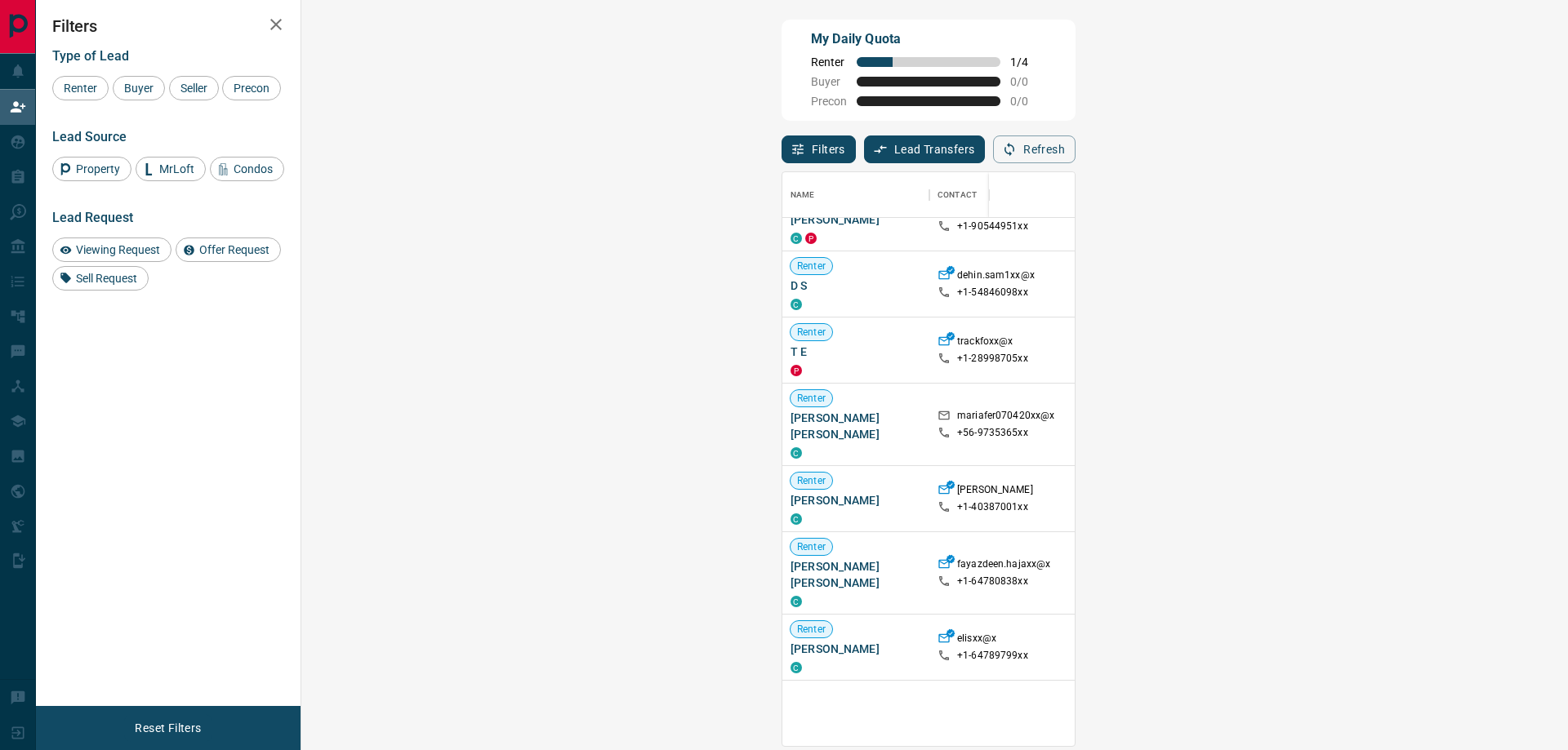
scroll to position [653, 0]
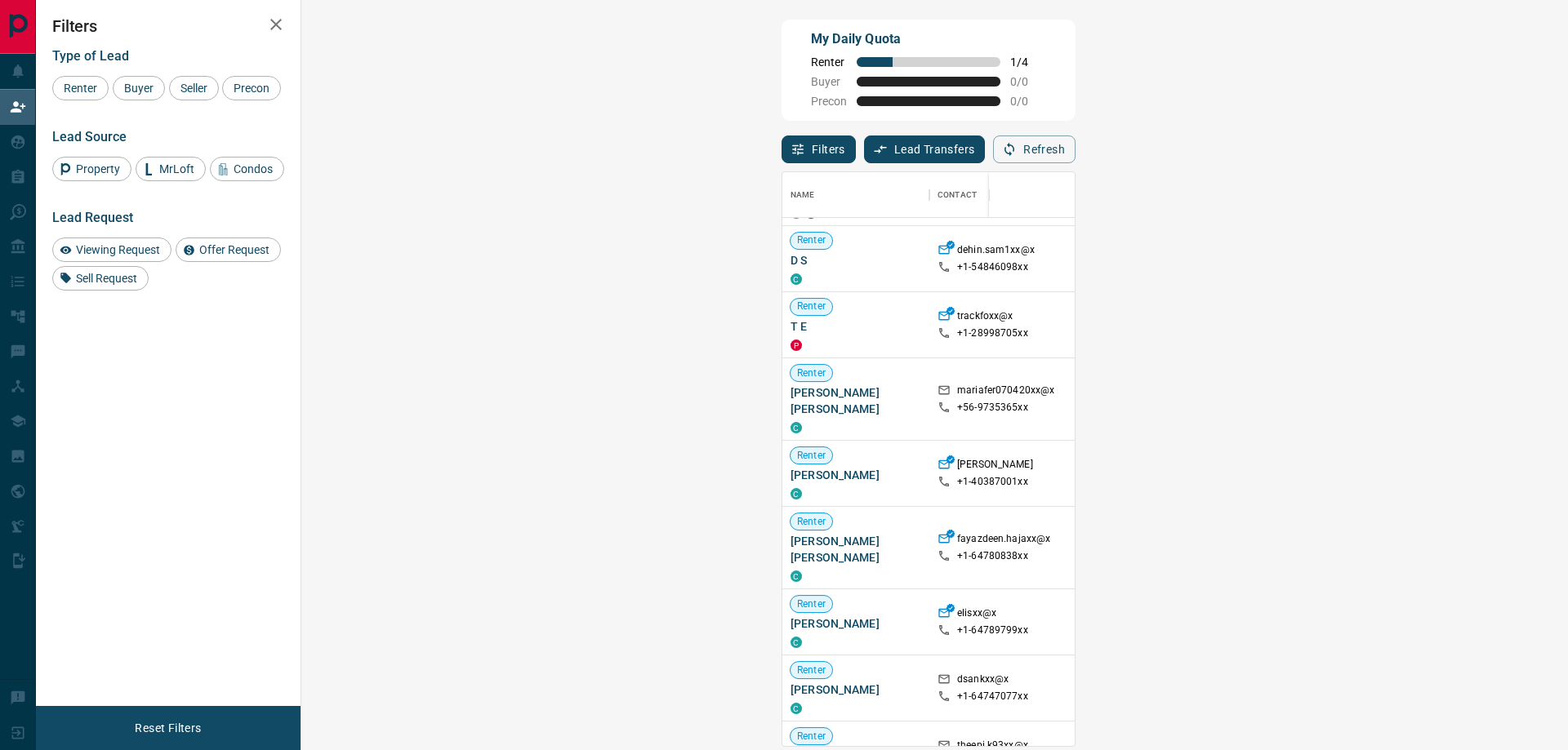
click at [1476, 616] on strong "( 1 )" at bounding box center [1481, 622] width 13 height 12
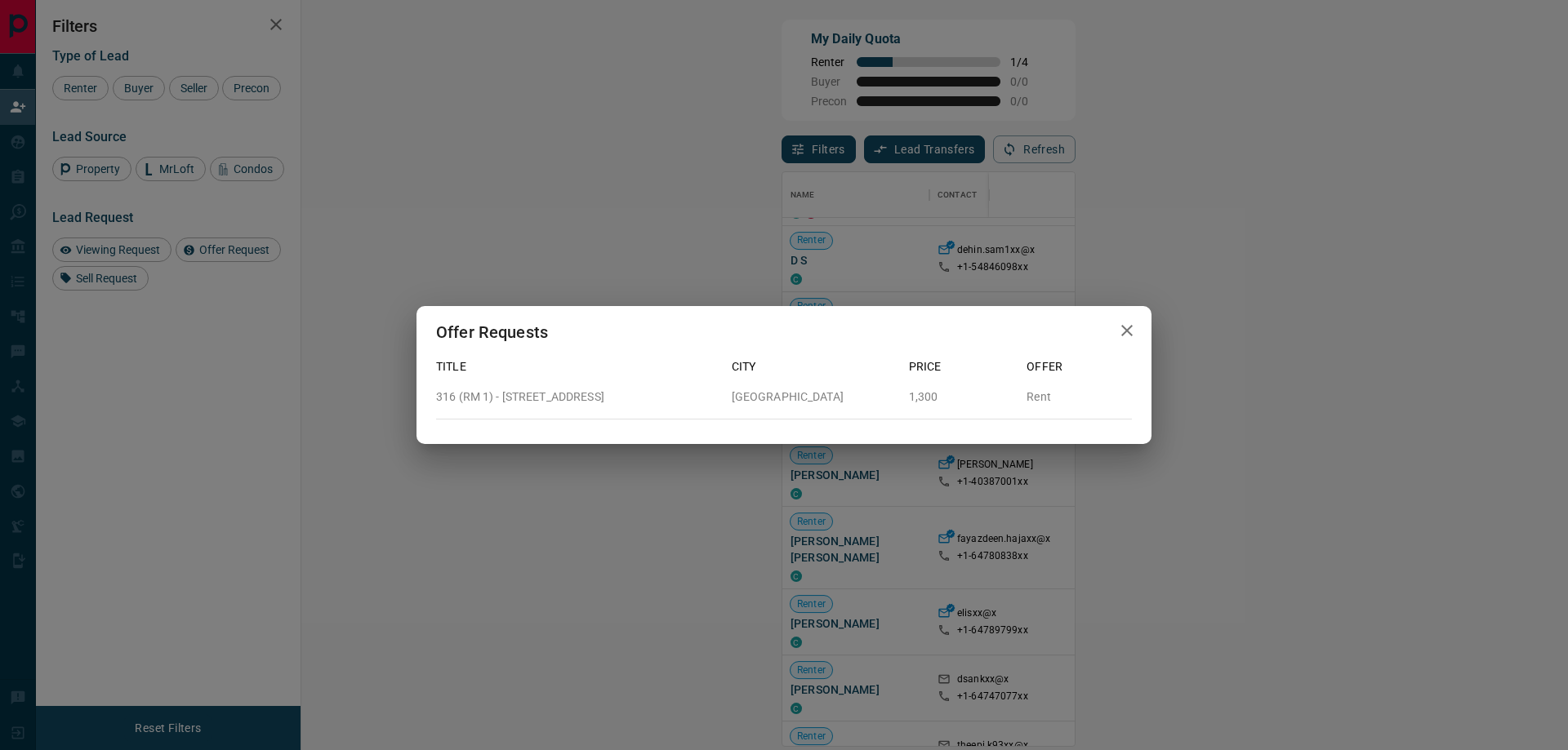
click at [1122, 329] on icon "button" at bounding box center [1126, 331] width 19 height 19
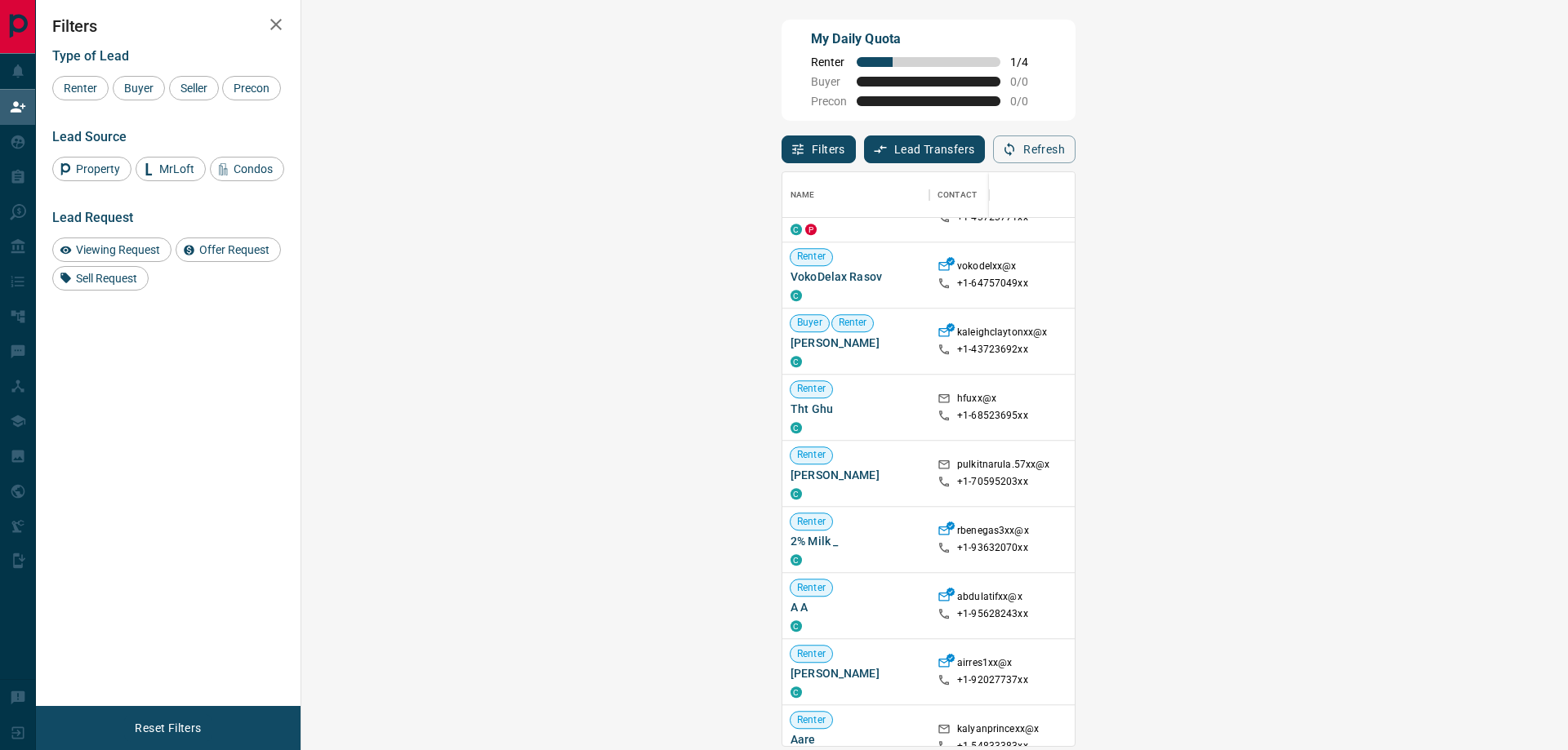
scroll to position [1323, 0]
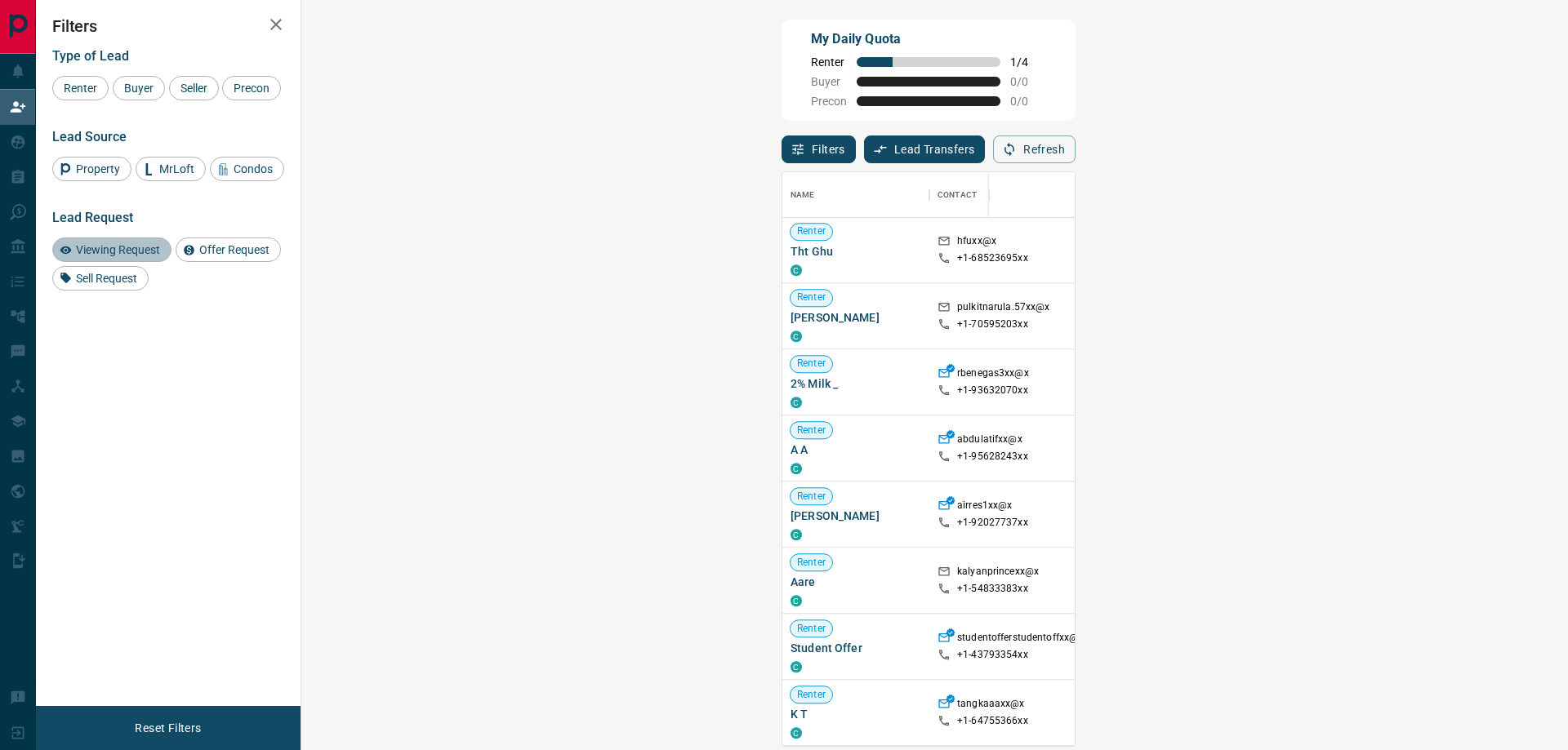
click at [133, 257] on span "Viewing Request" at bounding box center [117, 250] width 95 height 13
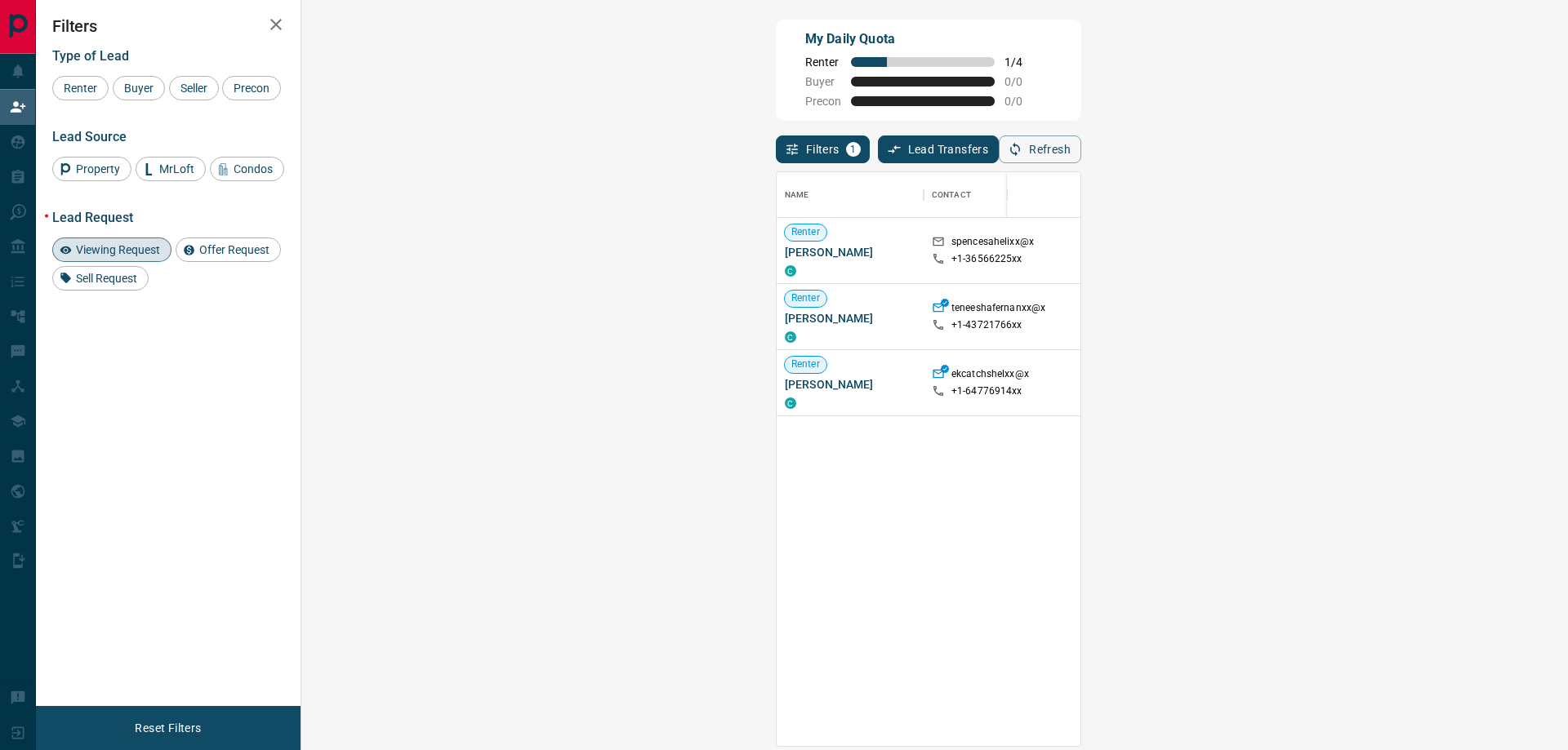
scroll to position [0, 0]
